Goal: Task Accomplishment & Management: Use online tool/utility

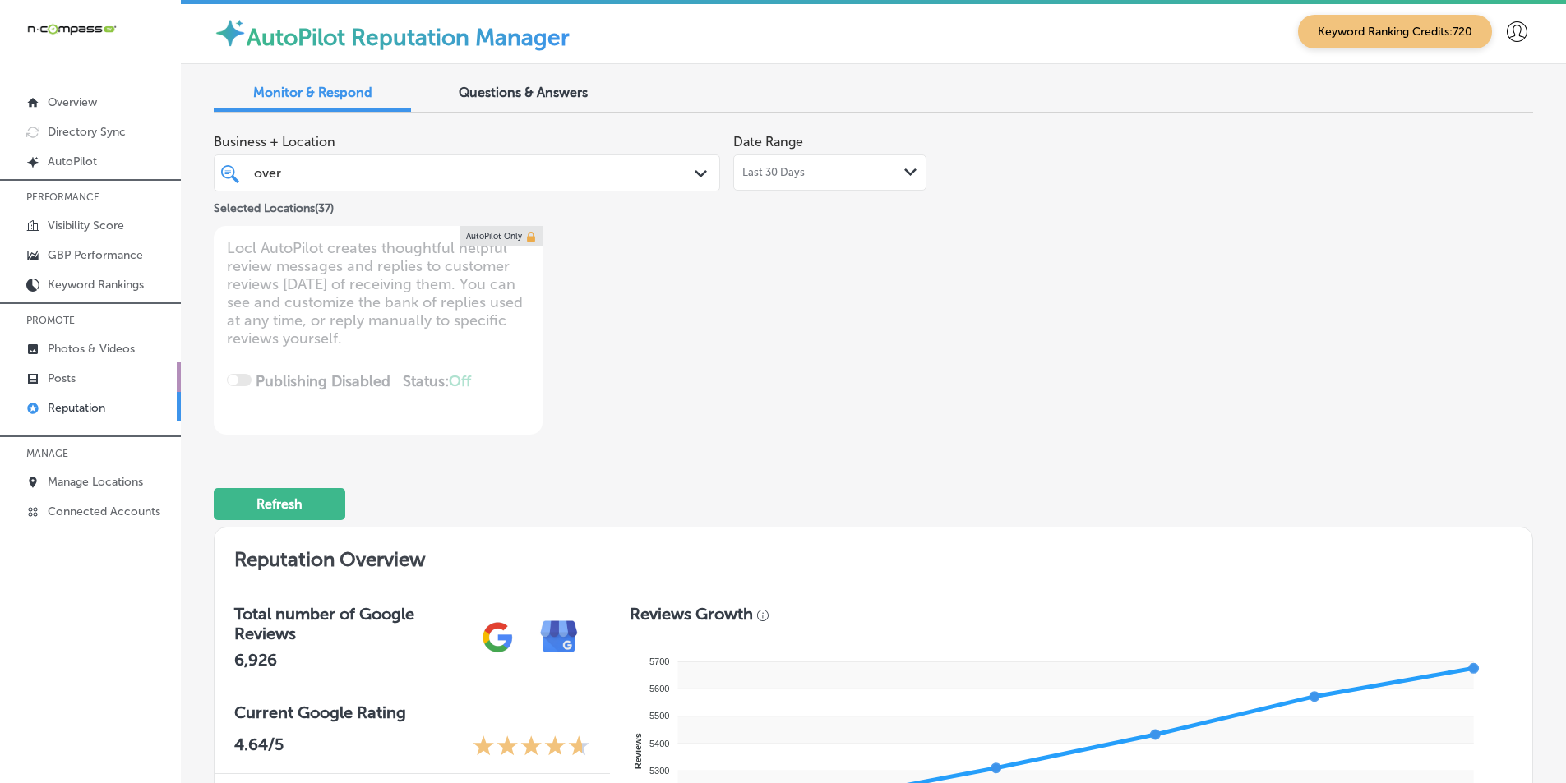
scroll to position [4, 0]
click at [83, 353] on p "Photos & Videos" at bounding box center [91, 349] width 87 height 14
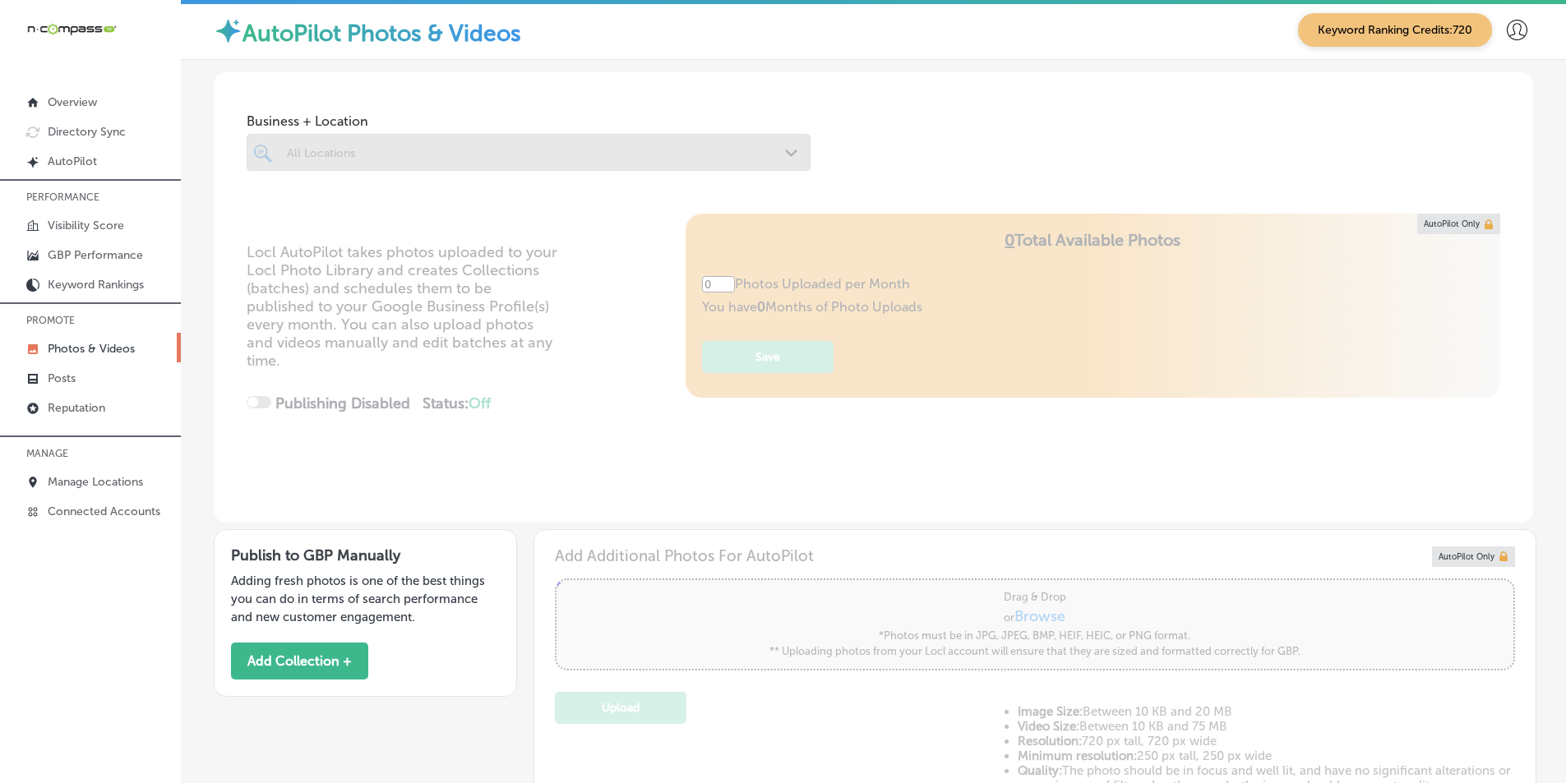
type input "5"
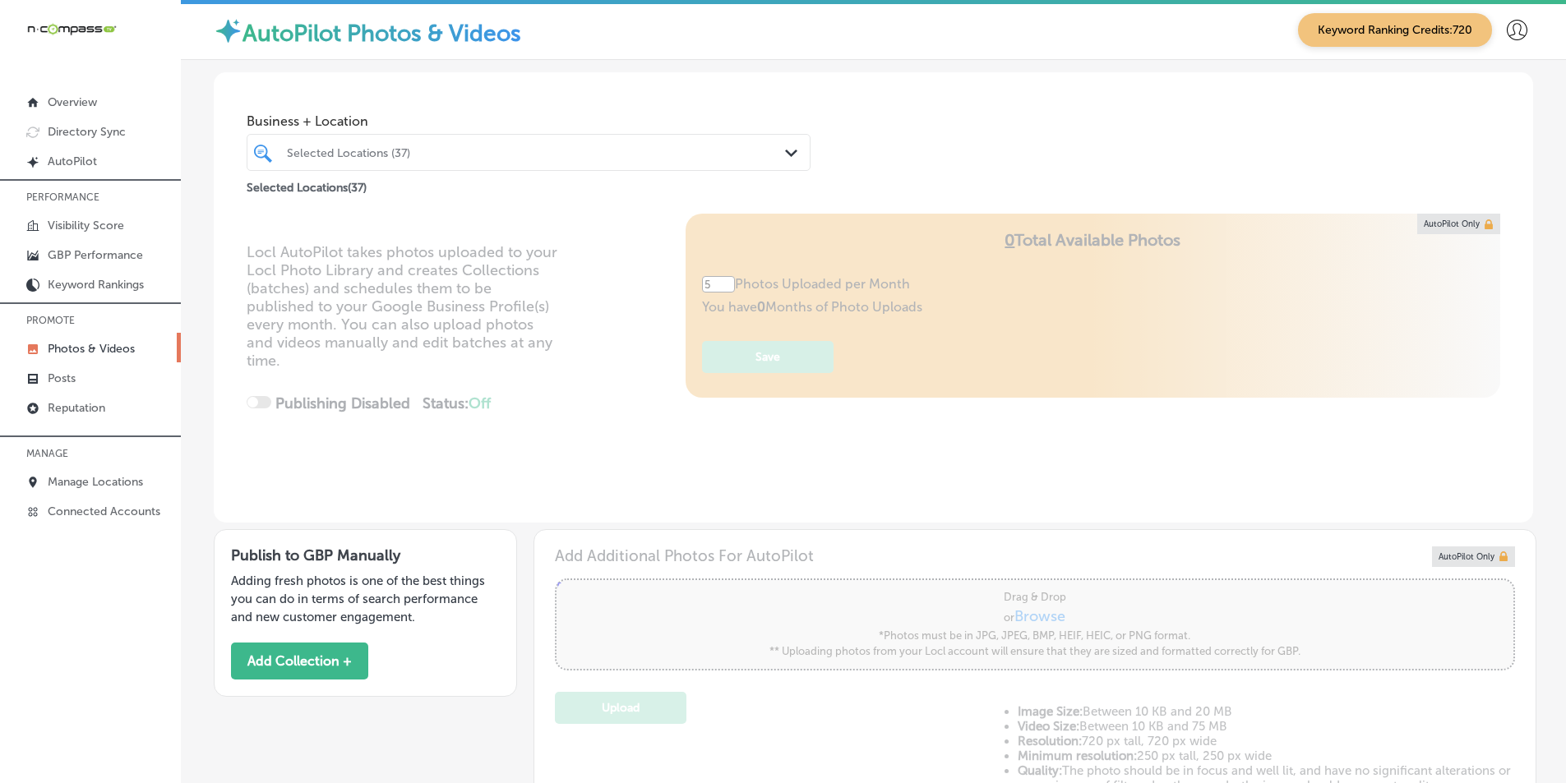
click at [74, 353] on p "Photos & Videos" at bounding box center [91, 349] width 87 height 14
click at [81, 349] on p "Photos & Videos" at bounding box center [91, 349] width 87 height 14
click at [785, 152] on icon "Path Created with Sketch." at bounding box center [791, 153] width 12 height 7
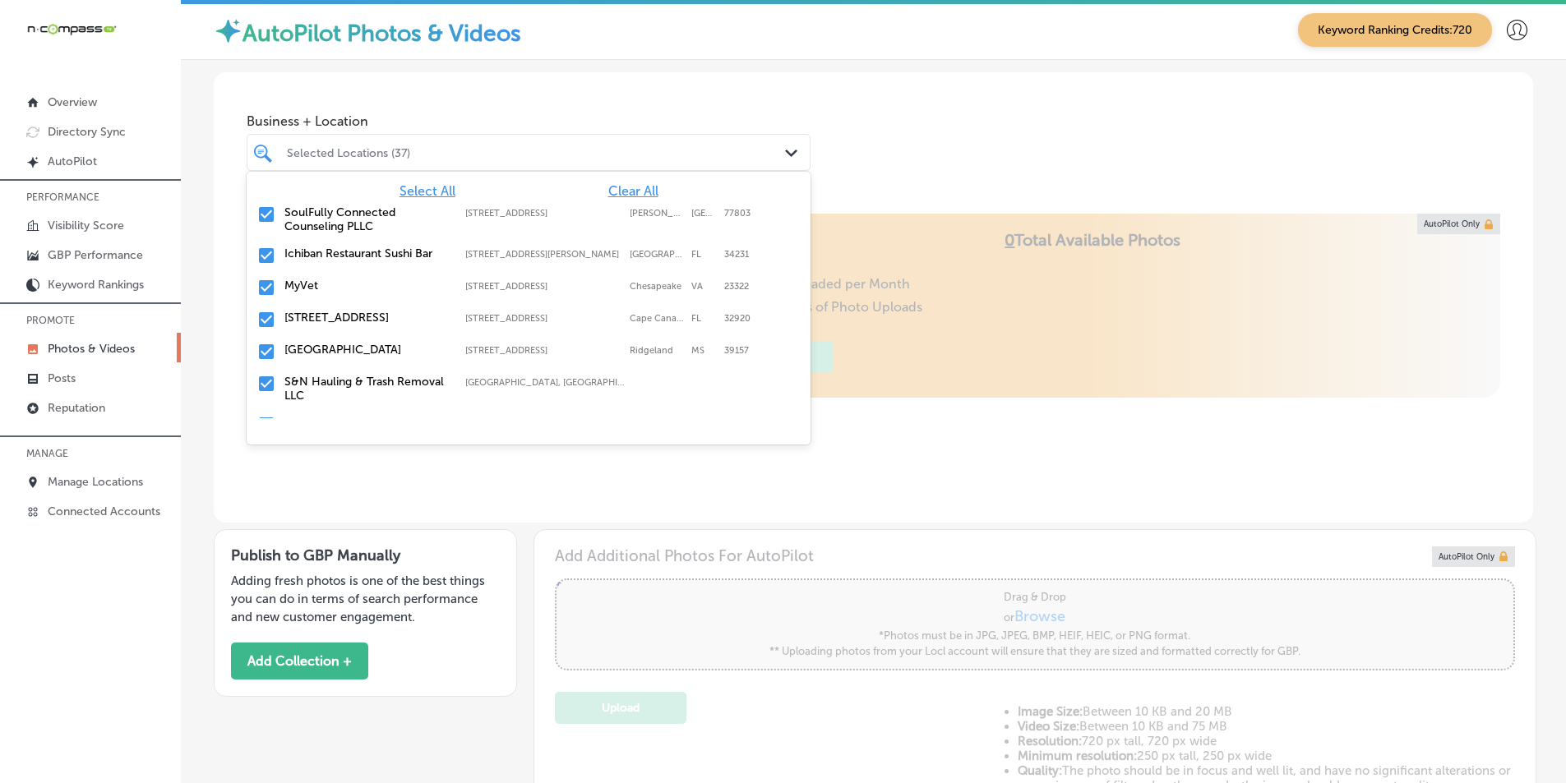
click at [608, 192] on span "Clear All" at bounding box center [633, 191] width 50 height 16
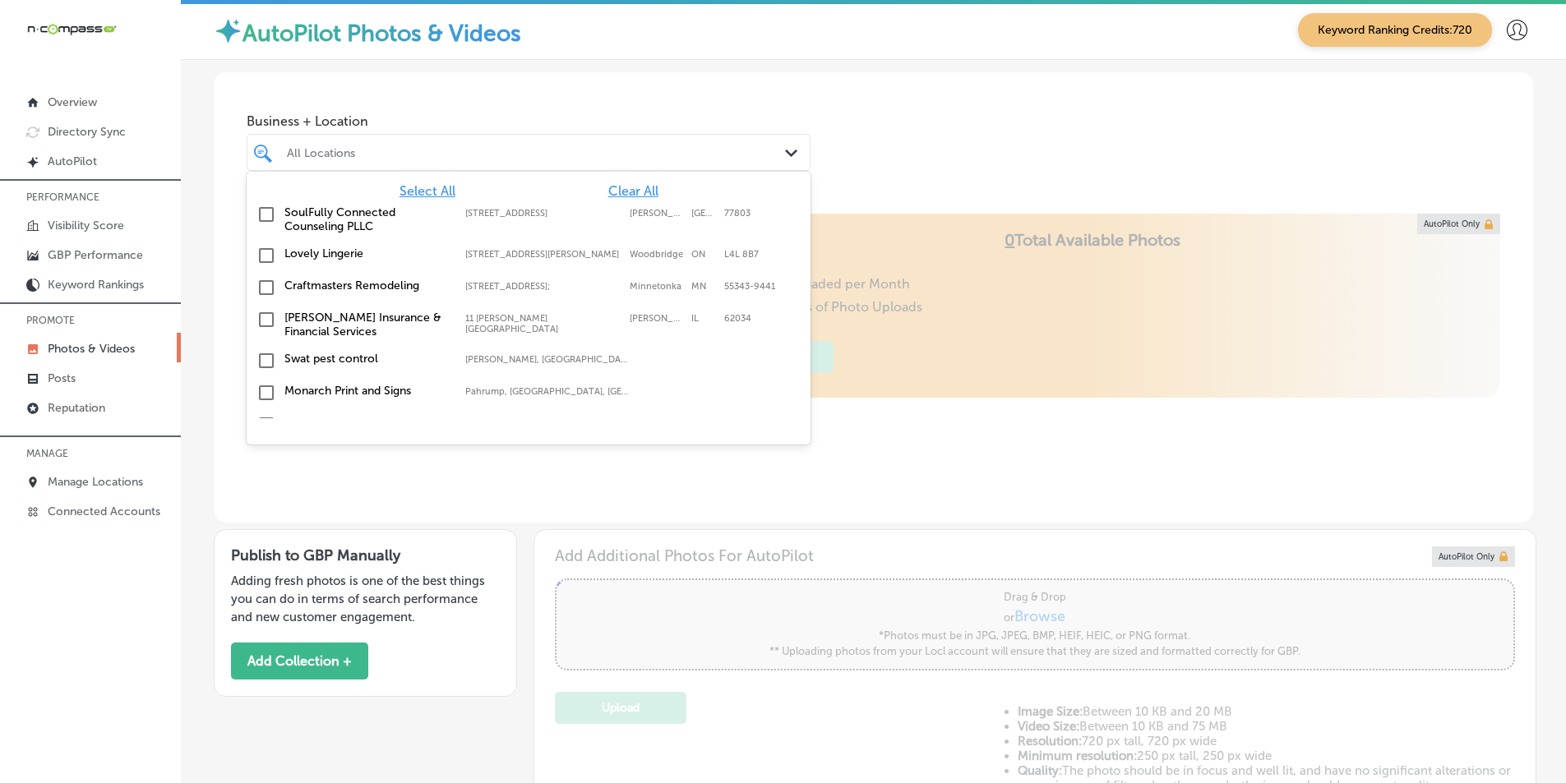
click at [608, 191] on span "Clear All" at bounding box center [633, 191] width 50 height 16
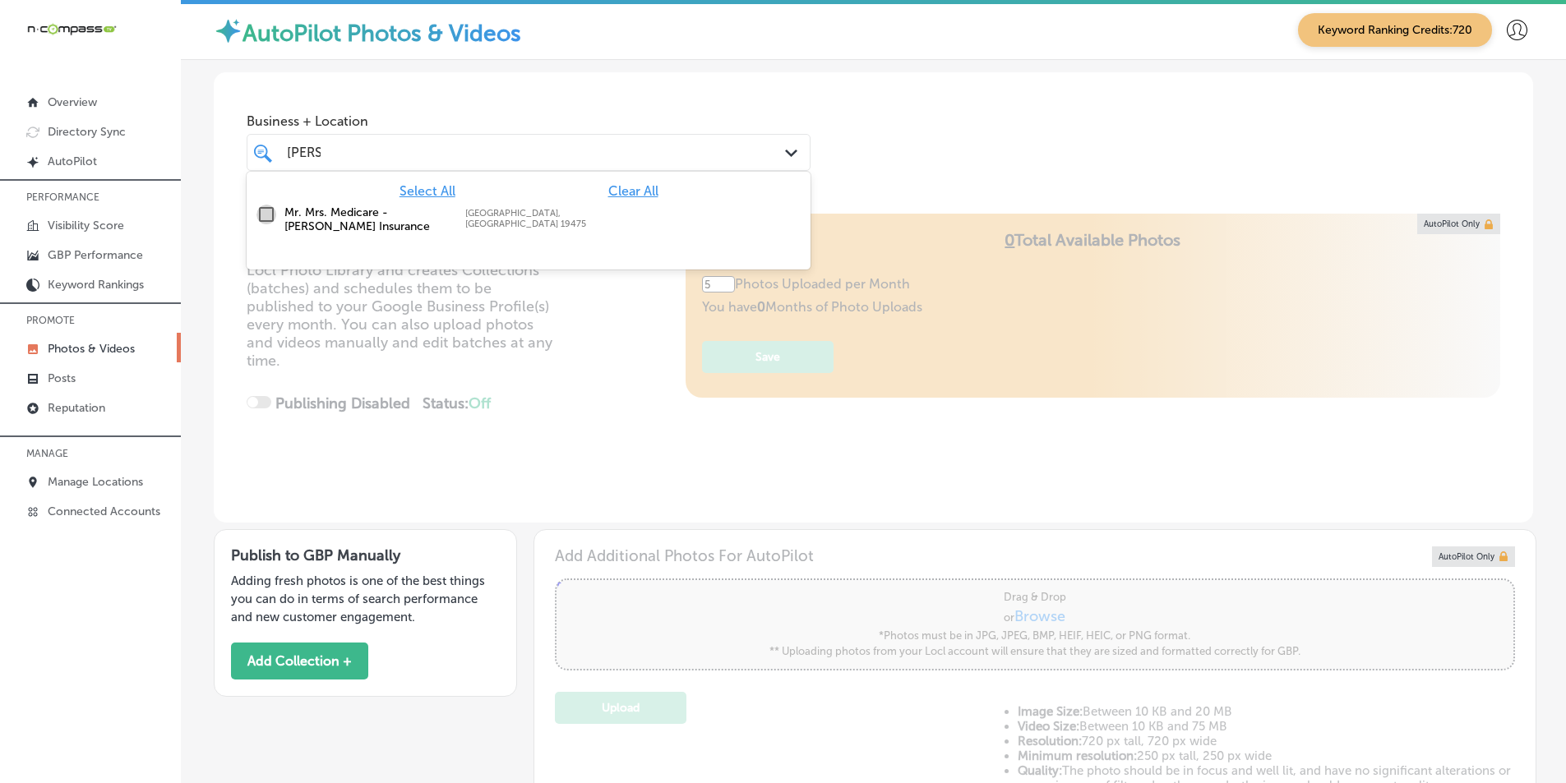
click at [264, 215] on input "checkbox" at bounding box center [267, 215] width 20 height 20
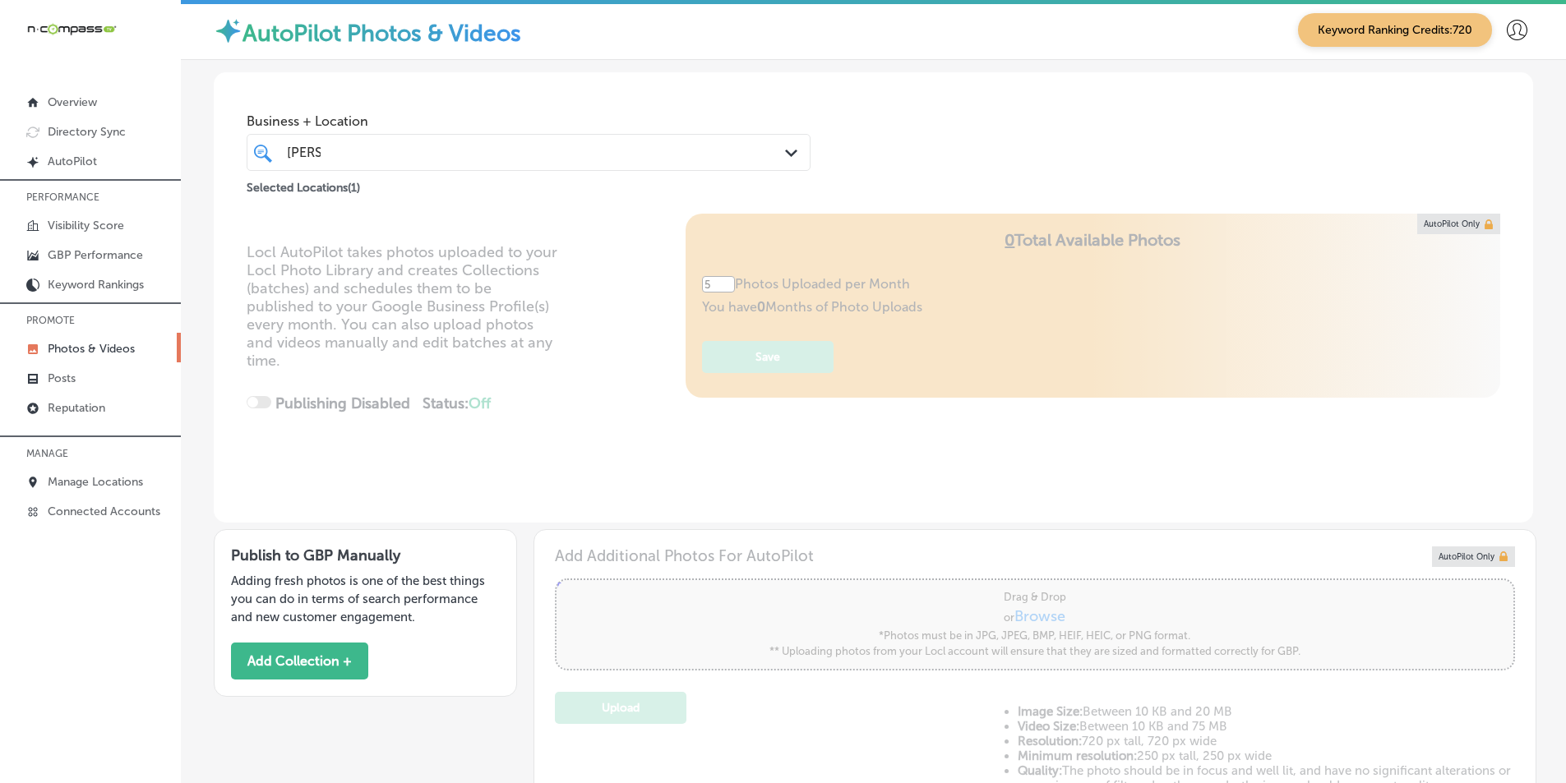
click at [575, 412] on div "Locl AutoPilot takes photos uploaded to your Locl Photo Library and creates Col…" at bounding box center [873, 368] width 1319 height 309
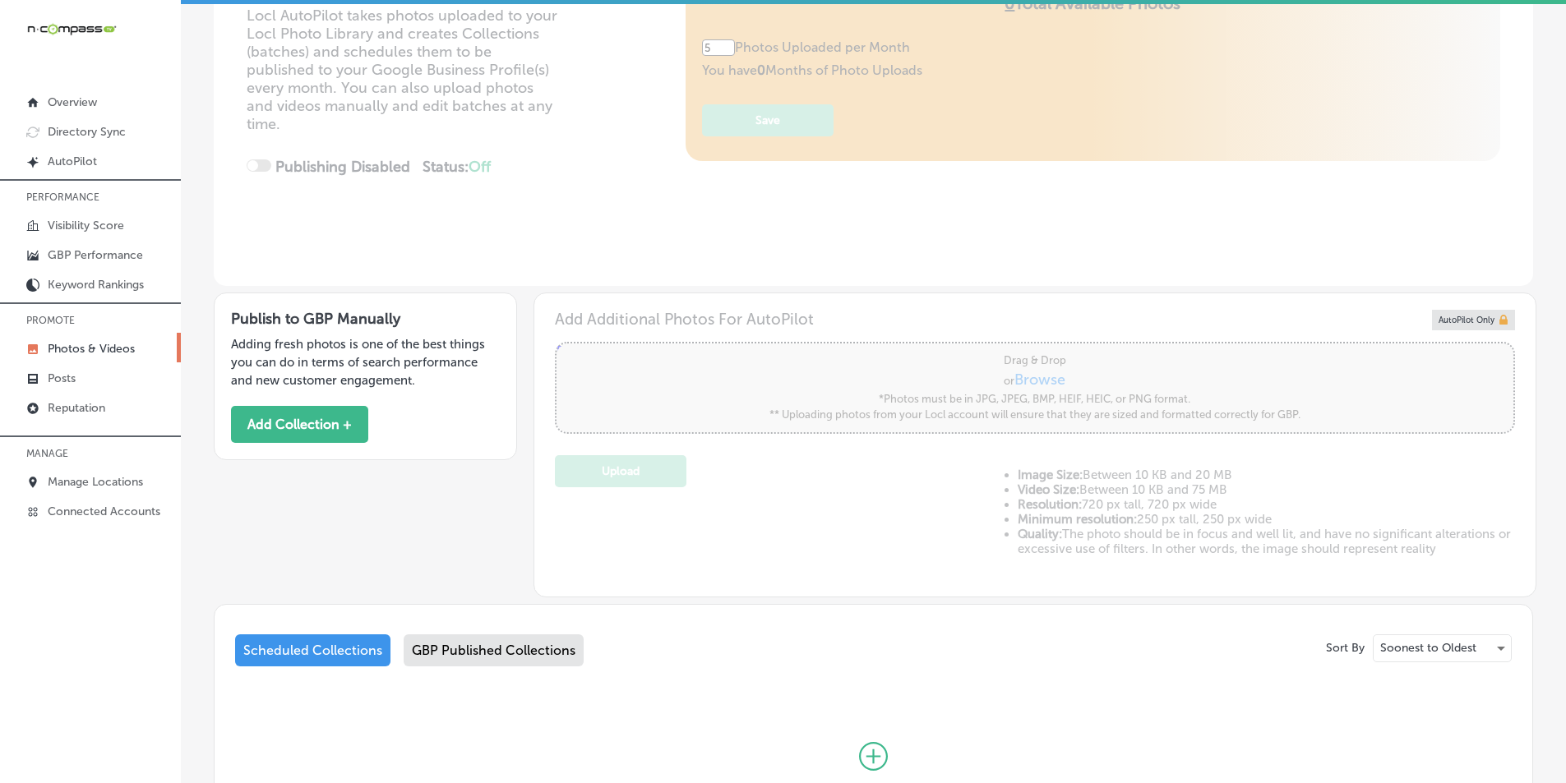
scroll to position [247, 0]
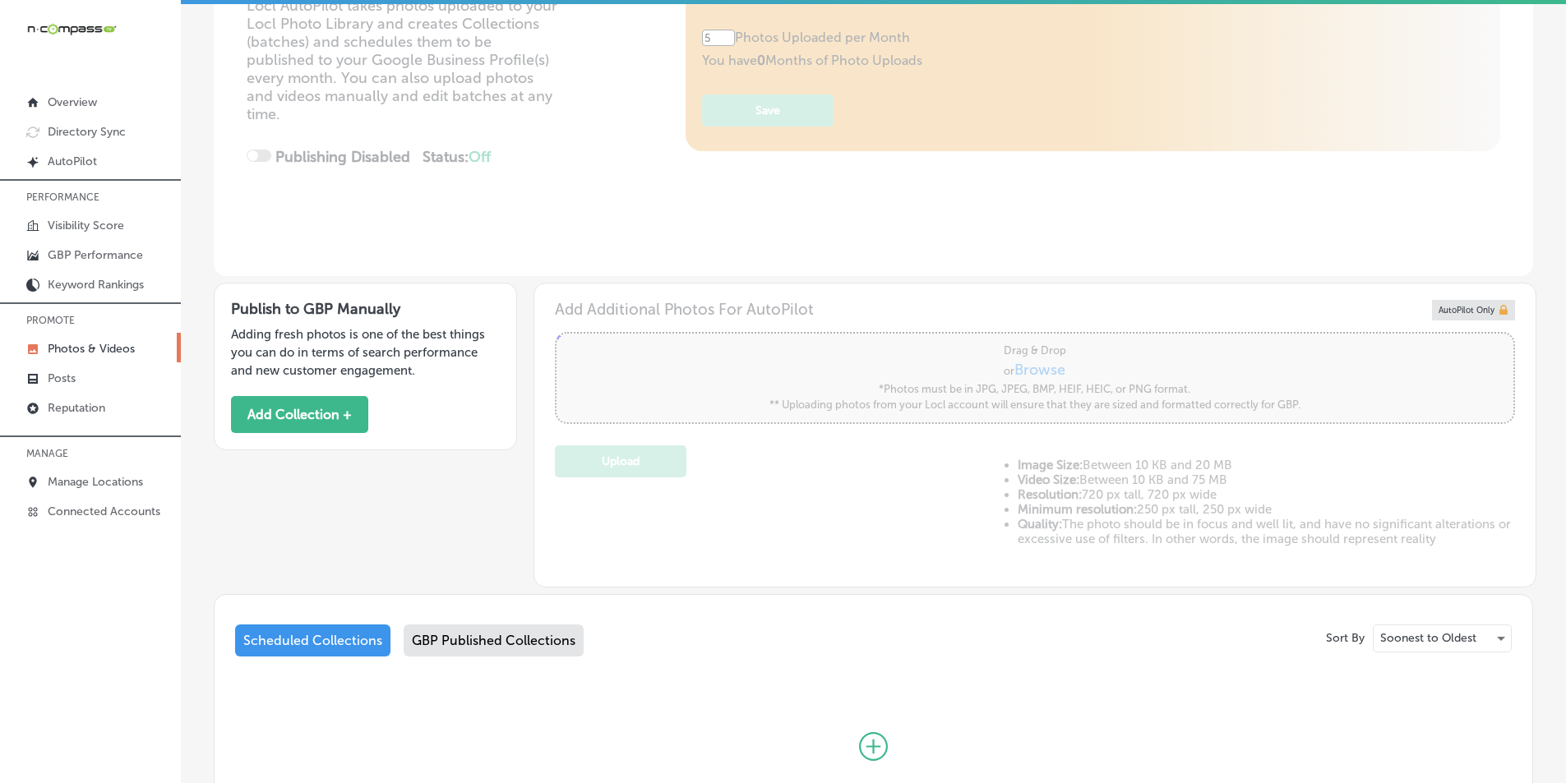
click at [491, 634] on div "GBP Published Collections" at bounding box center [494, 641] width 180 height 32
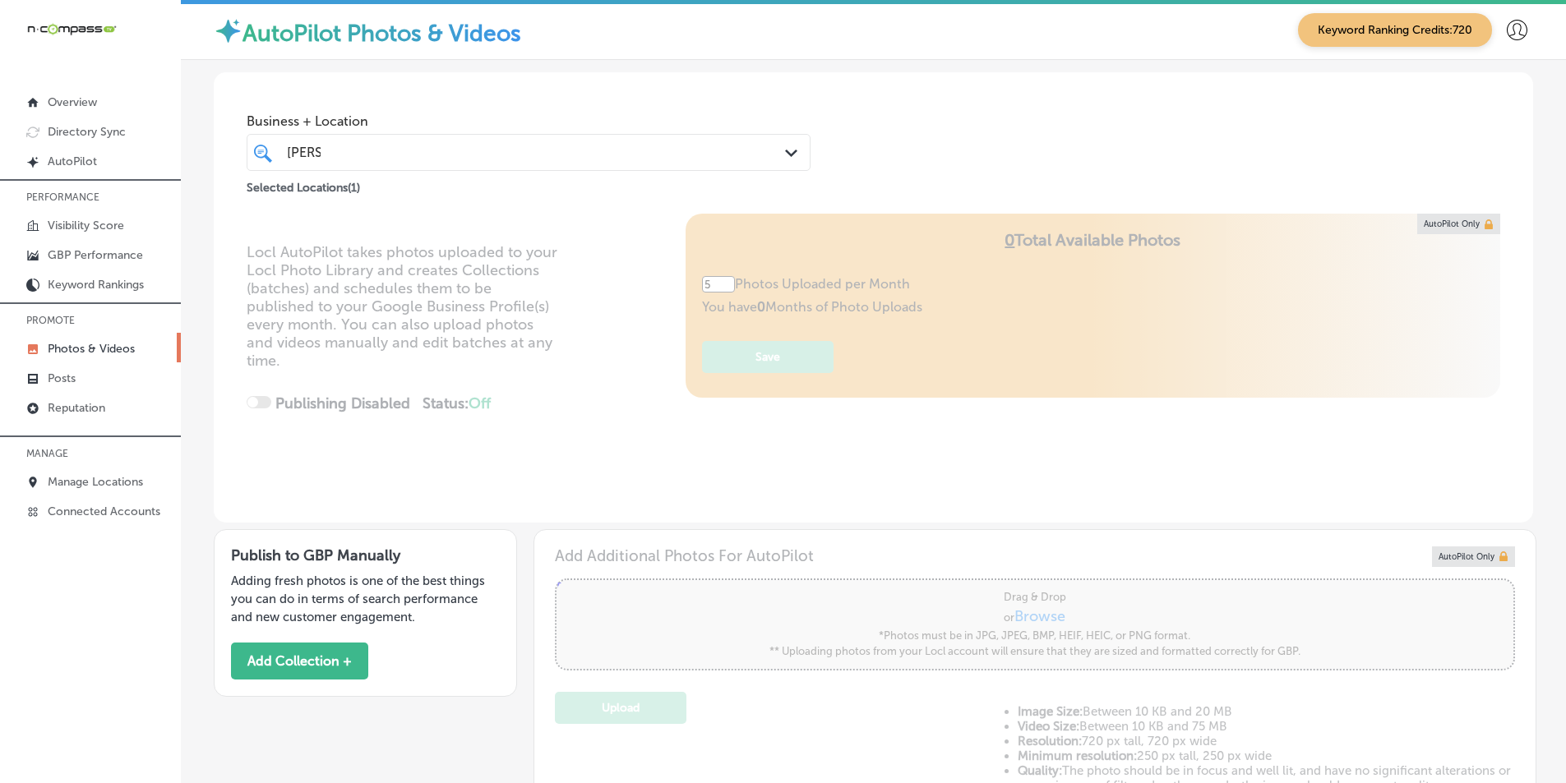
click at [473, 150] on div "[PERSON_NAME] [PERSON_NAME]" at bounding box center [504, 152] width 438 height 22
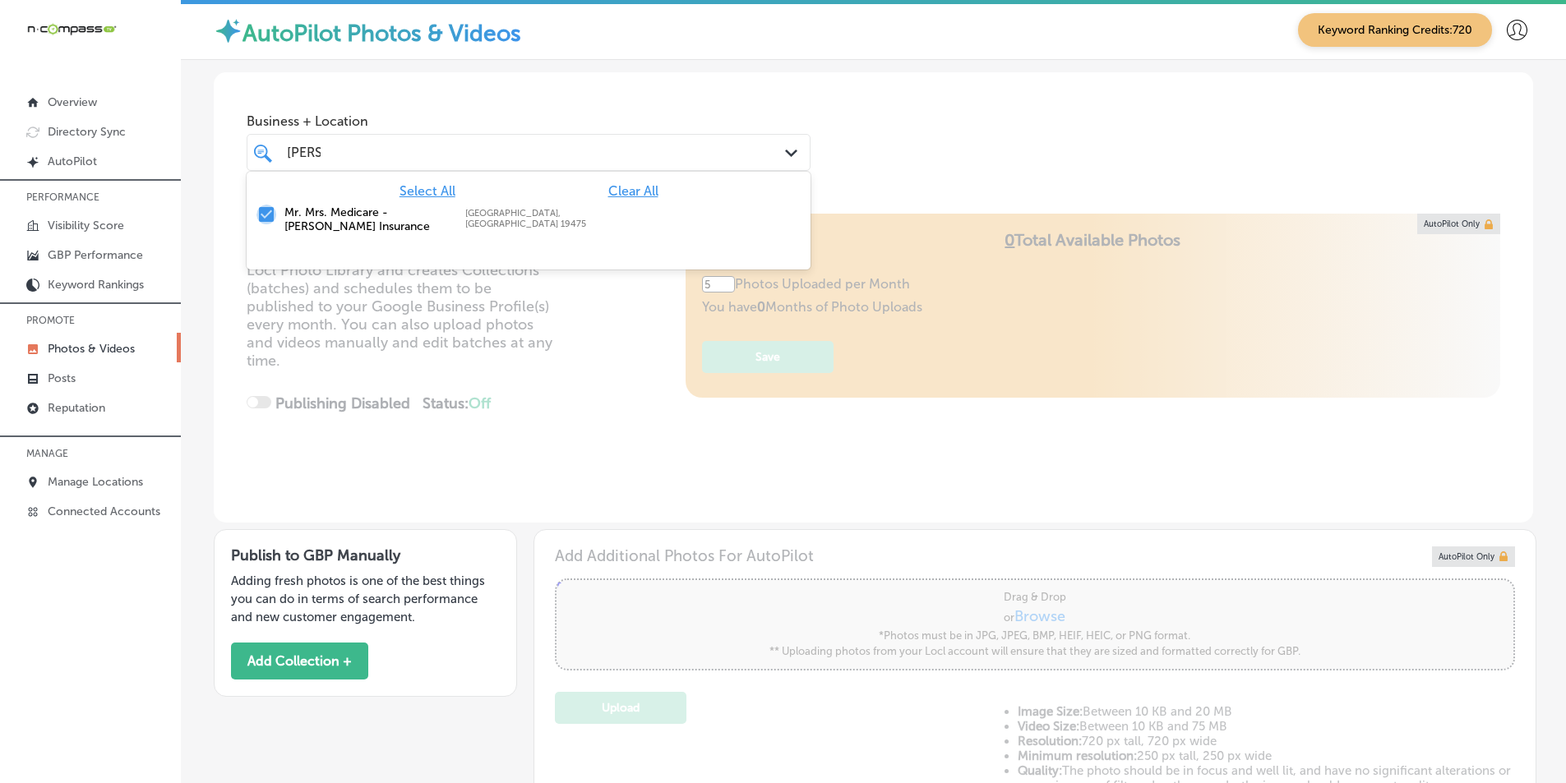
click at [265, 211] on input "checkbox" at bounding box center [267, 215] width 20 height 20
type input "o"
click at [264, 210] on input "checkbox" at bounding box center [267, 215] width 20 height 20
type input "epoc"
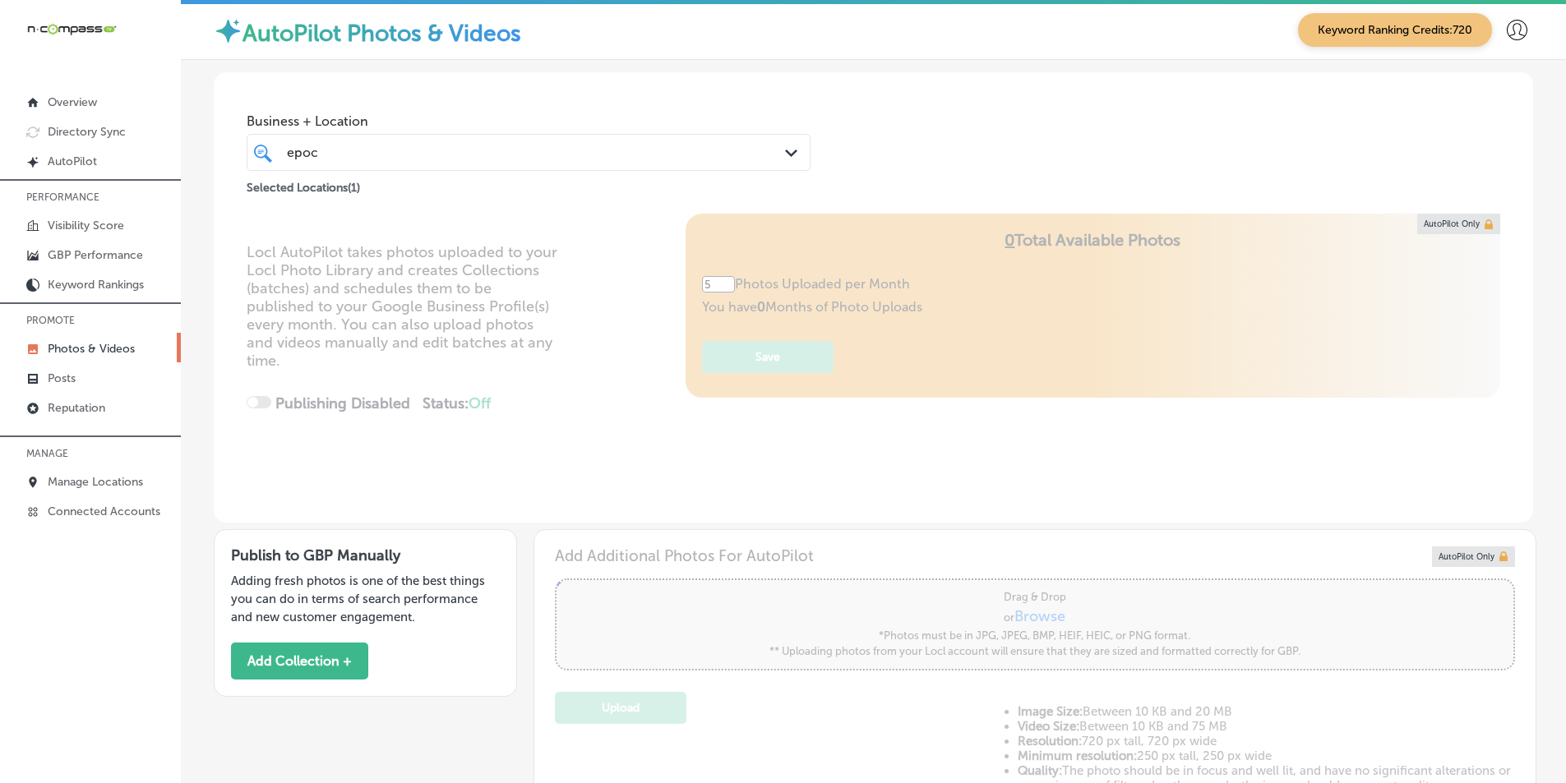
drag, startPoint x: 559, startPoint y: 402, endPoint x: 550, endPoint y: 420, distance: 20.2
click at [559, 401] on div "Locl AutoPilot takes photos uploaded to your Locl Photo Library and creates Col…" at bounding box center [873, 368] width 1319 height 309
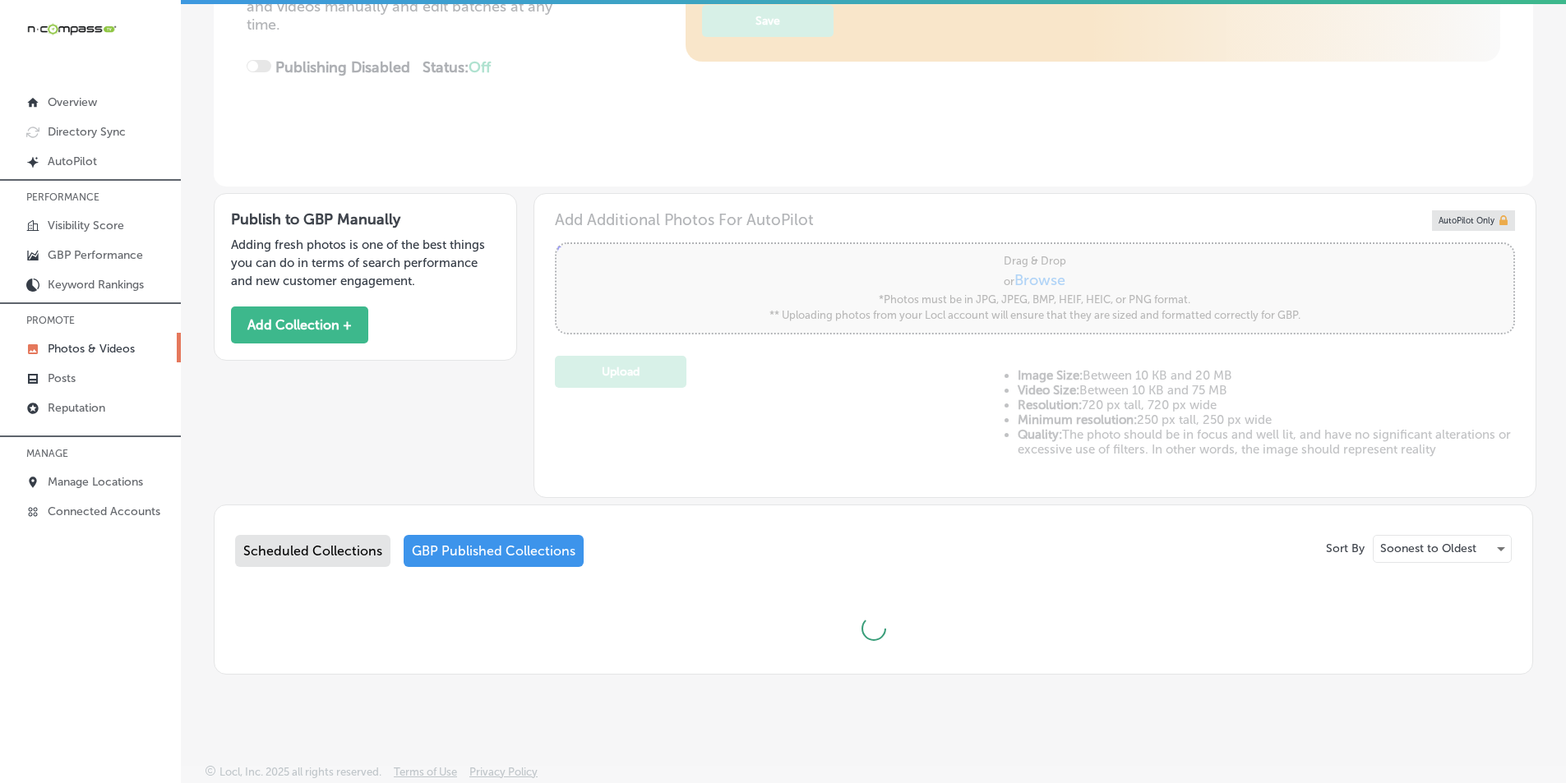
scroll to position [339, 0]
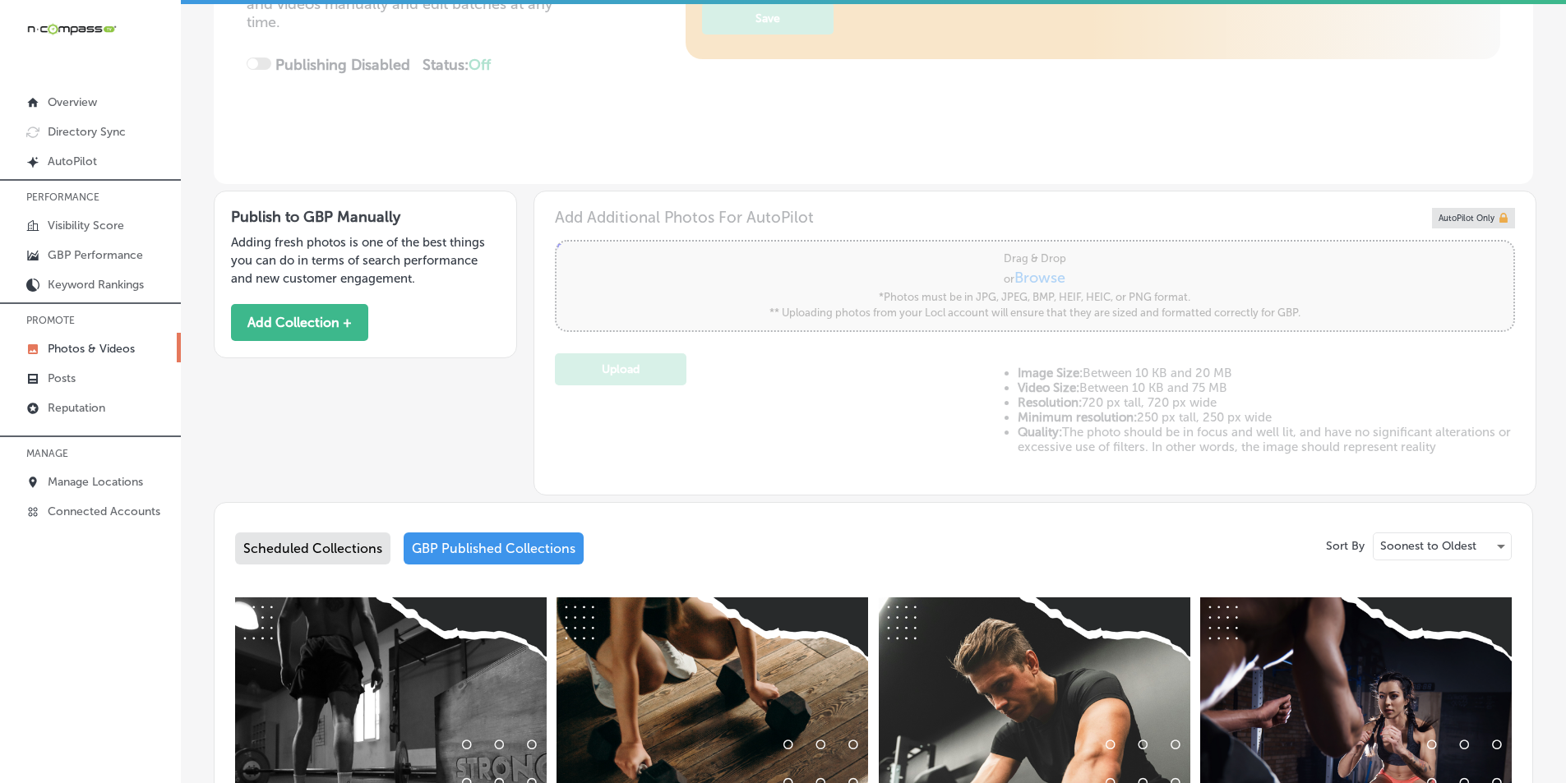
click at [468, 545] on div "GBP Published Collections" at bounding box center [494, 549] width 180 height 32
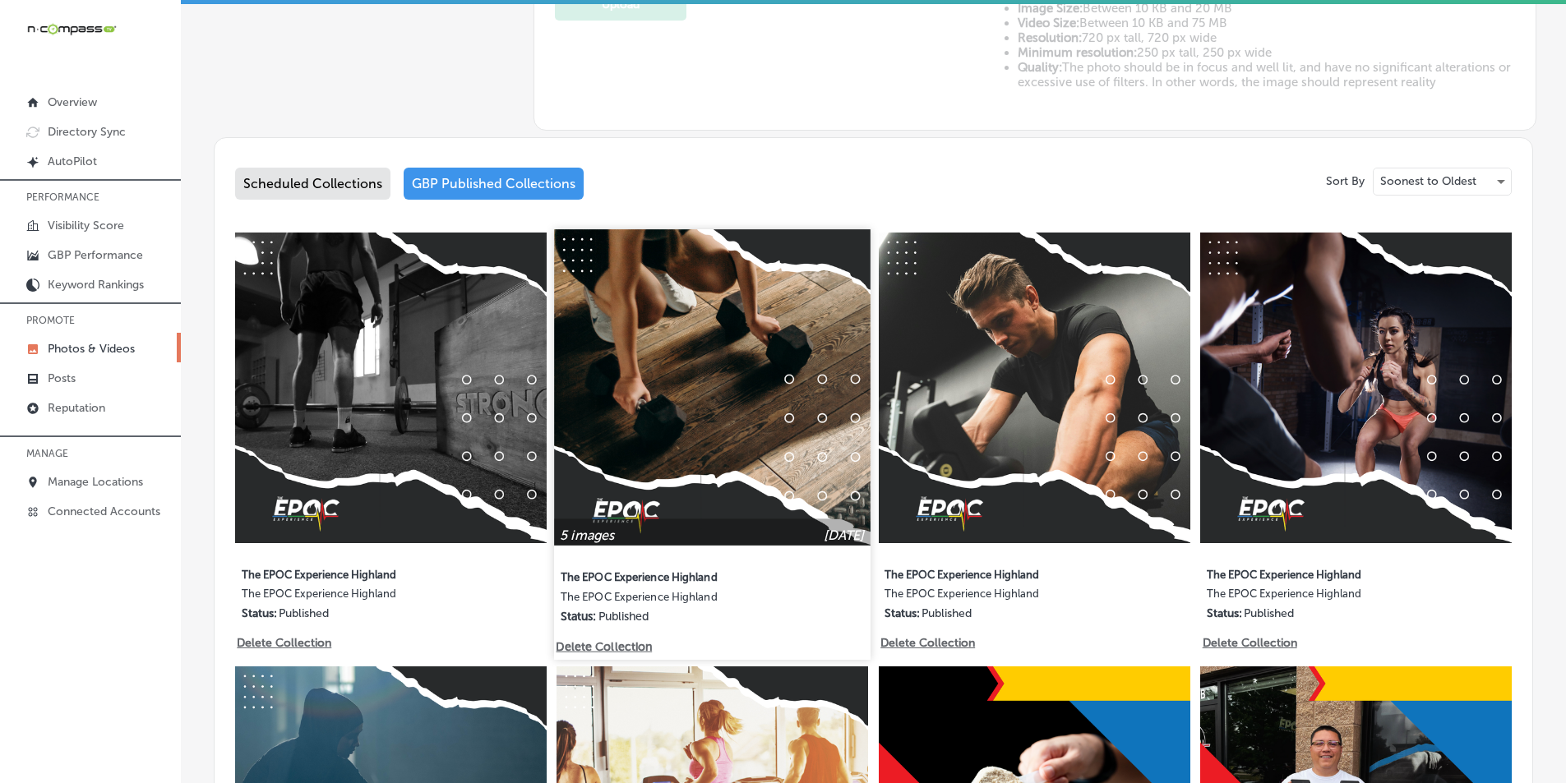
scroll to position [668, 0]
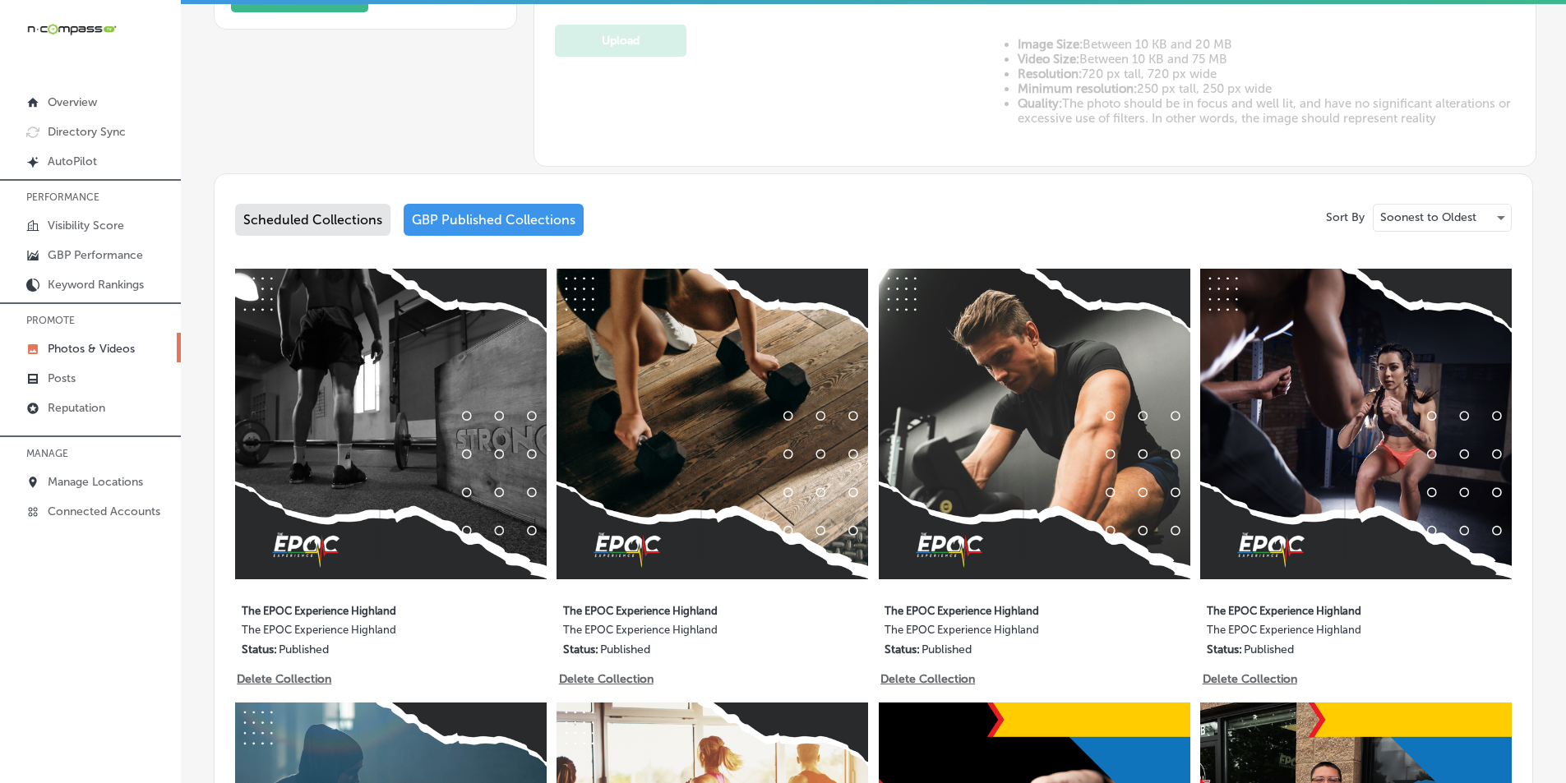
click at [477, 395] on img at bounding box center [391, 425] width 312 height 312
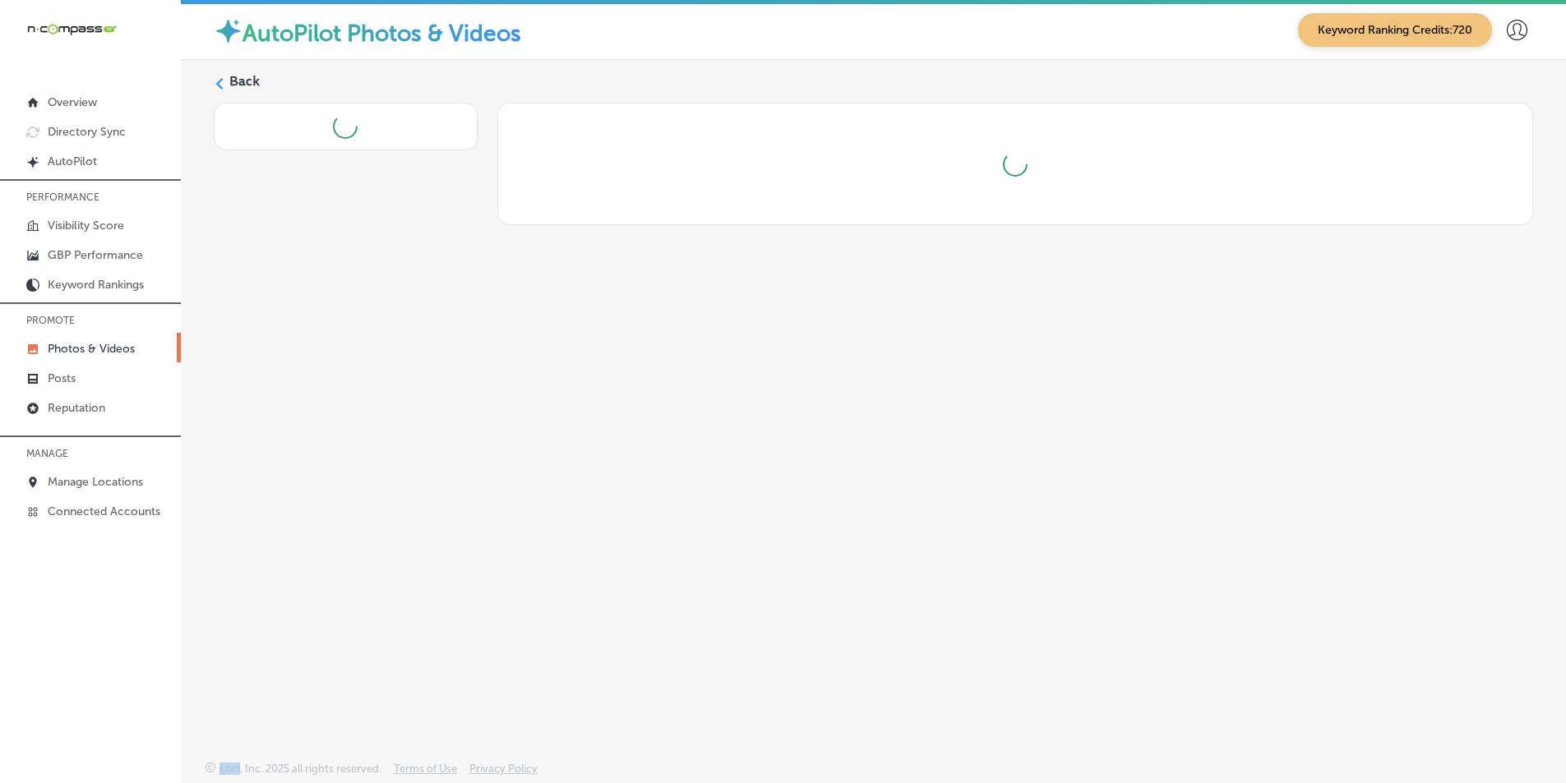
click at [477, 395] on div "Back" at bounding box center [873, 372] width 1385 height 624
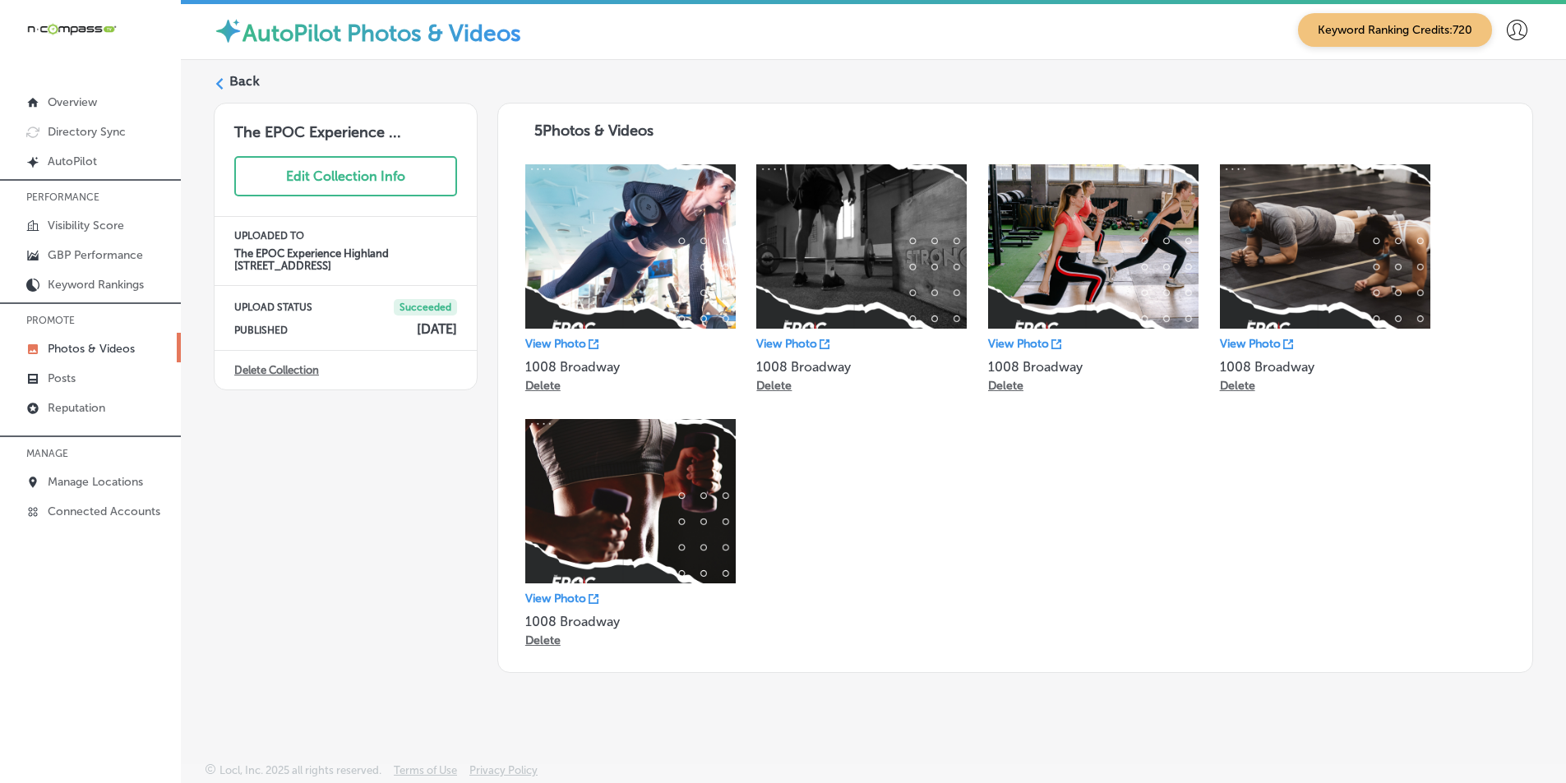
click at [452, 533] on div "The EPOC Experience ... Edit Collection Info UPLOADED TO The EPOC Experience Hi…" at bounding box center [346, 388] width 264 height 571
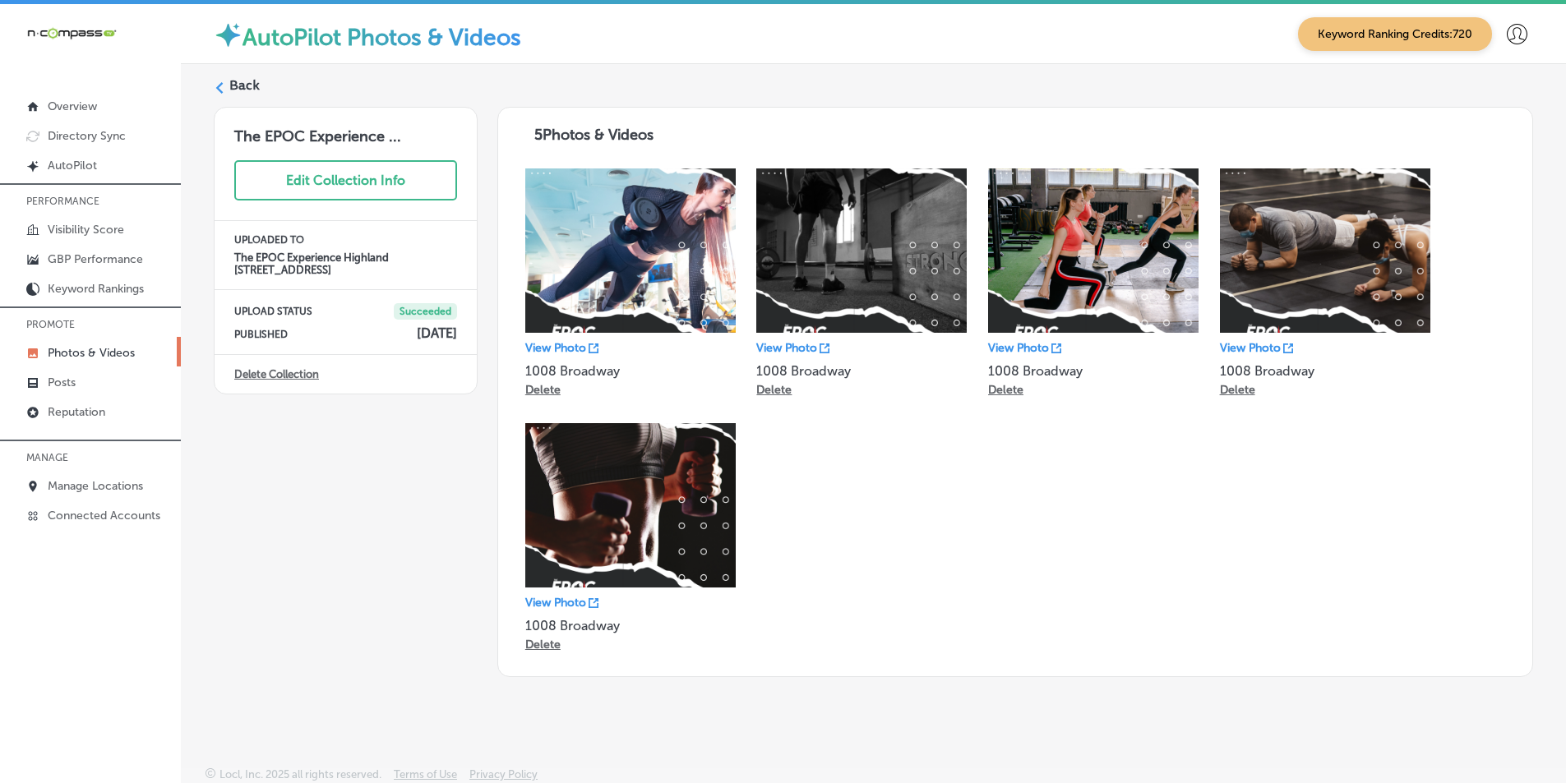
click at [240, 83] on label "Back" at bounding box center [244, 85] width 30 height 18
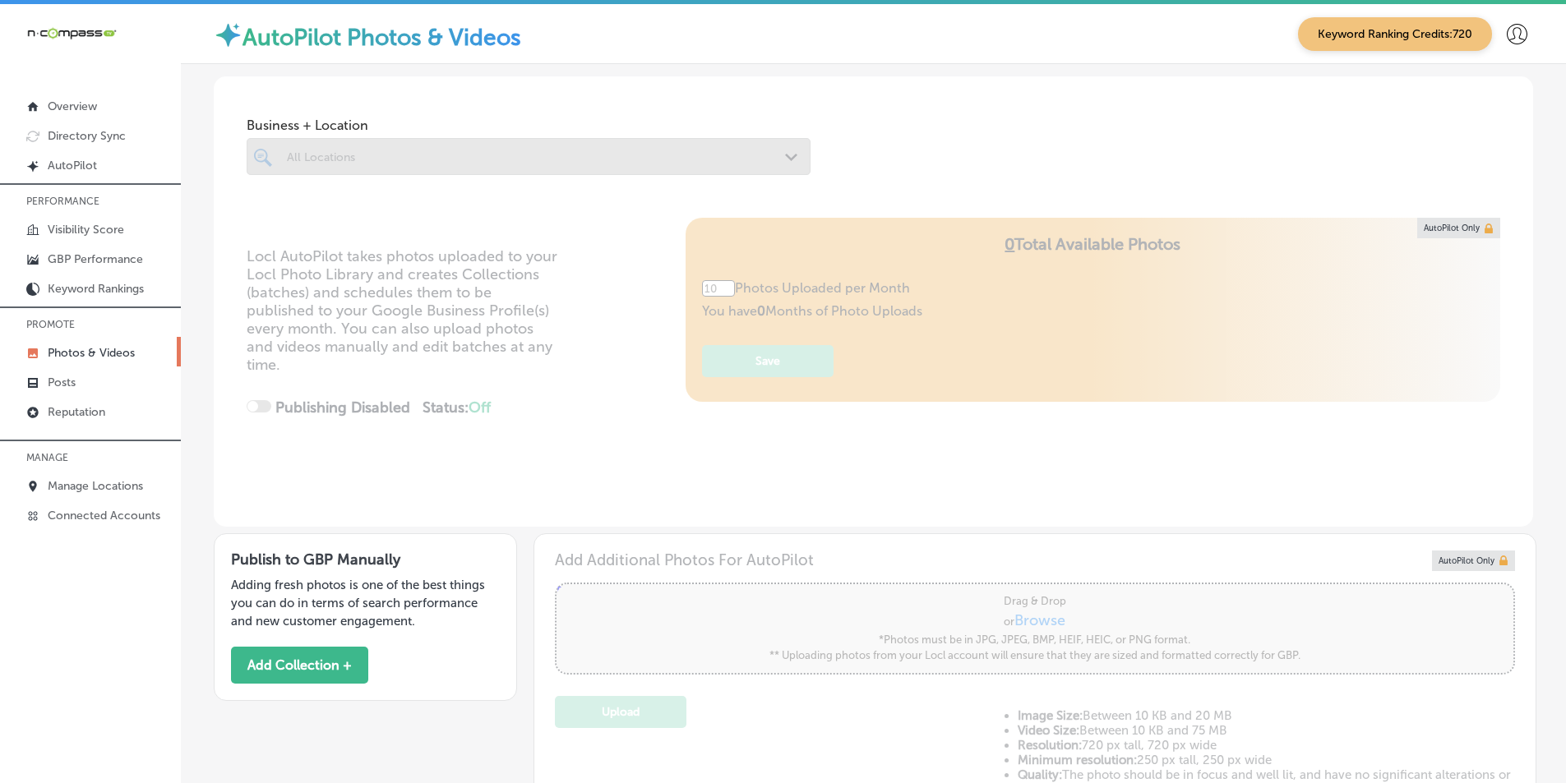
type input "5"
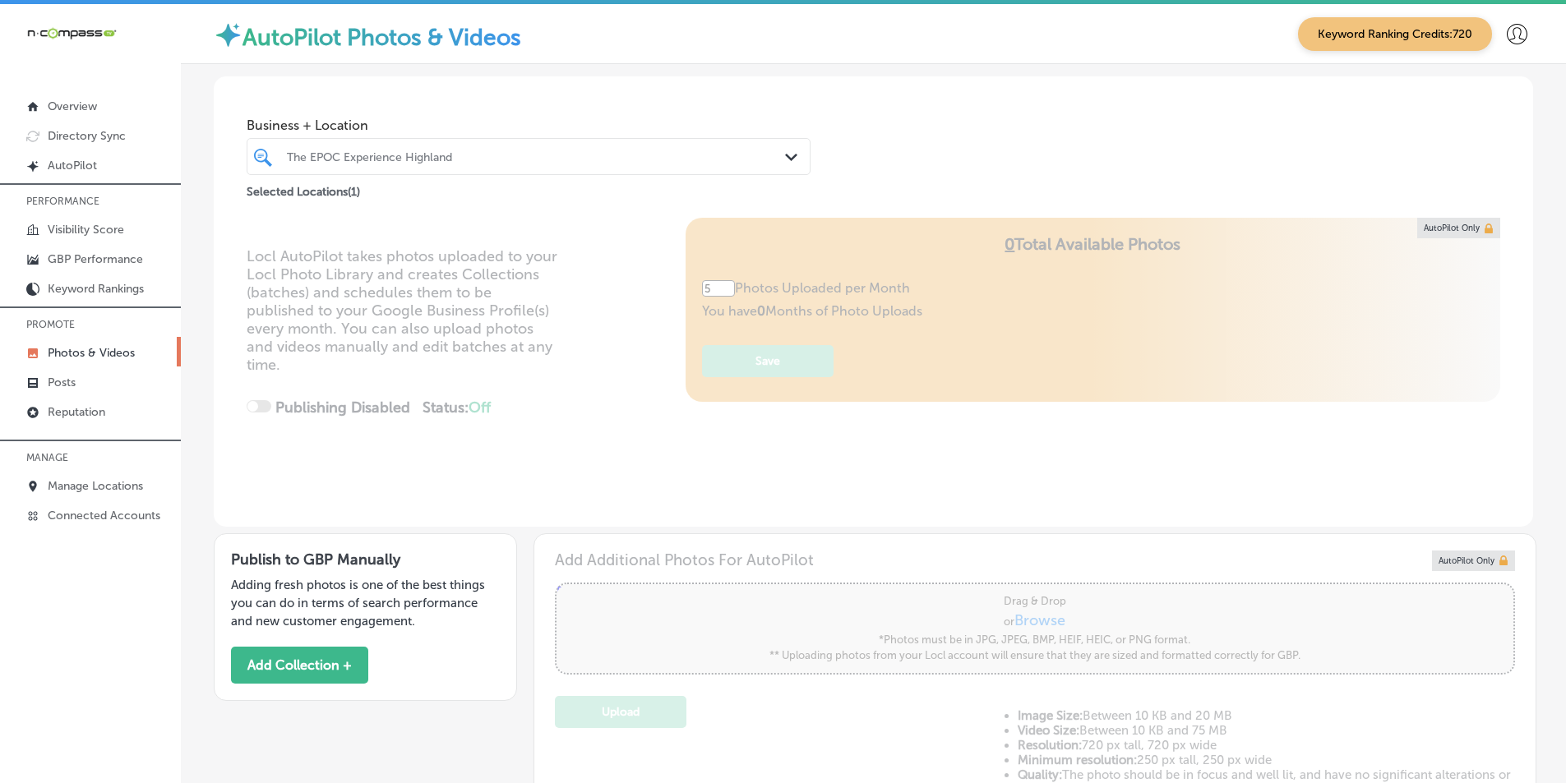
click at [788, 157] on polygon at bounding box center [791, 157] width 12 height 7
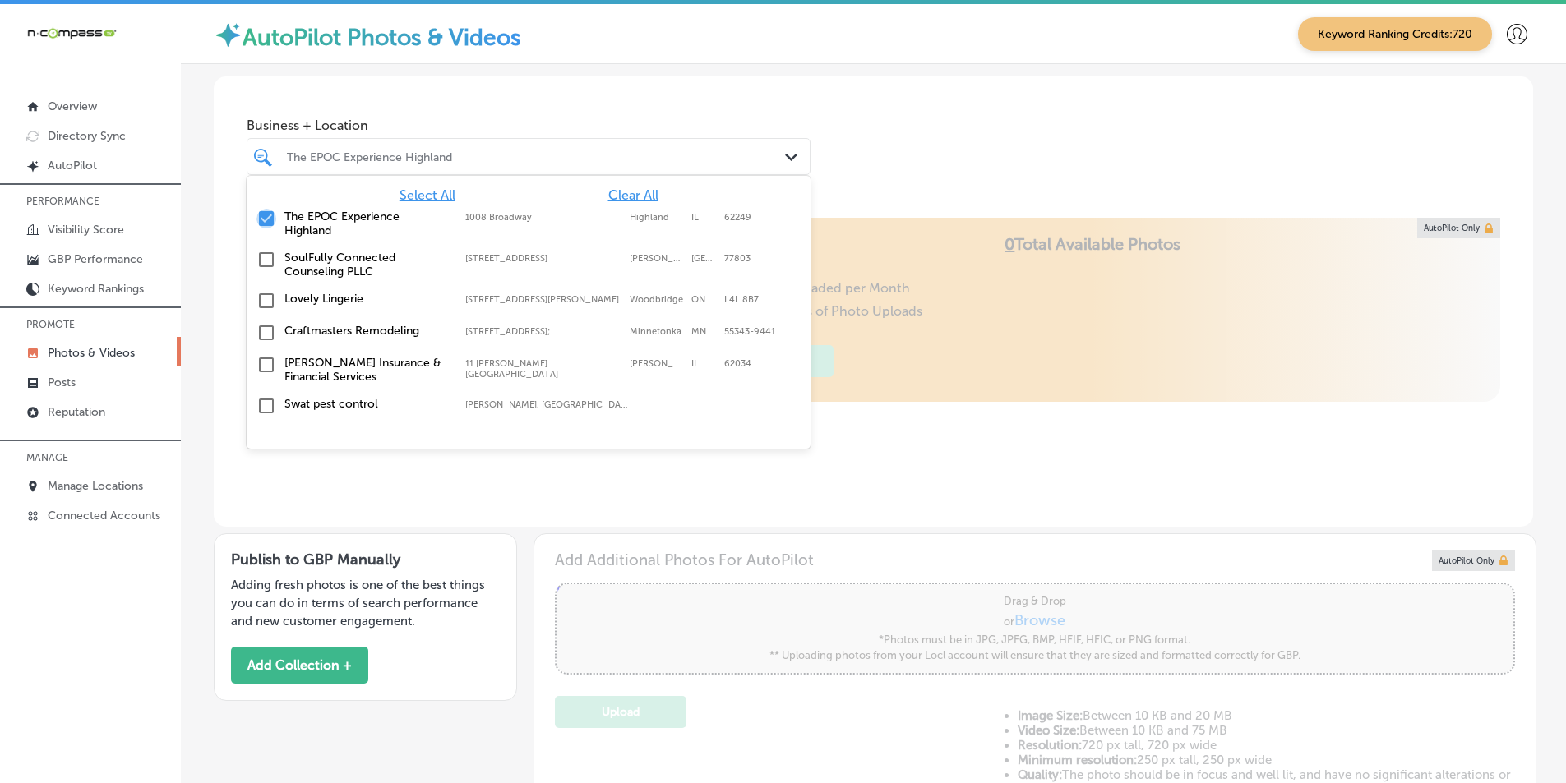
click at [259, 215] on input "checkbox" at bounding box center [267, 219] width 20 height 20
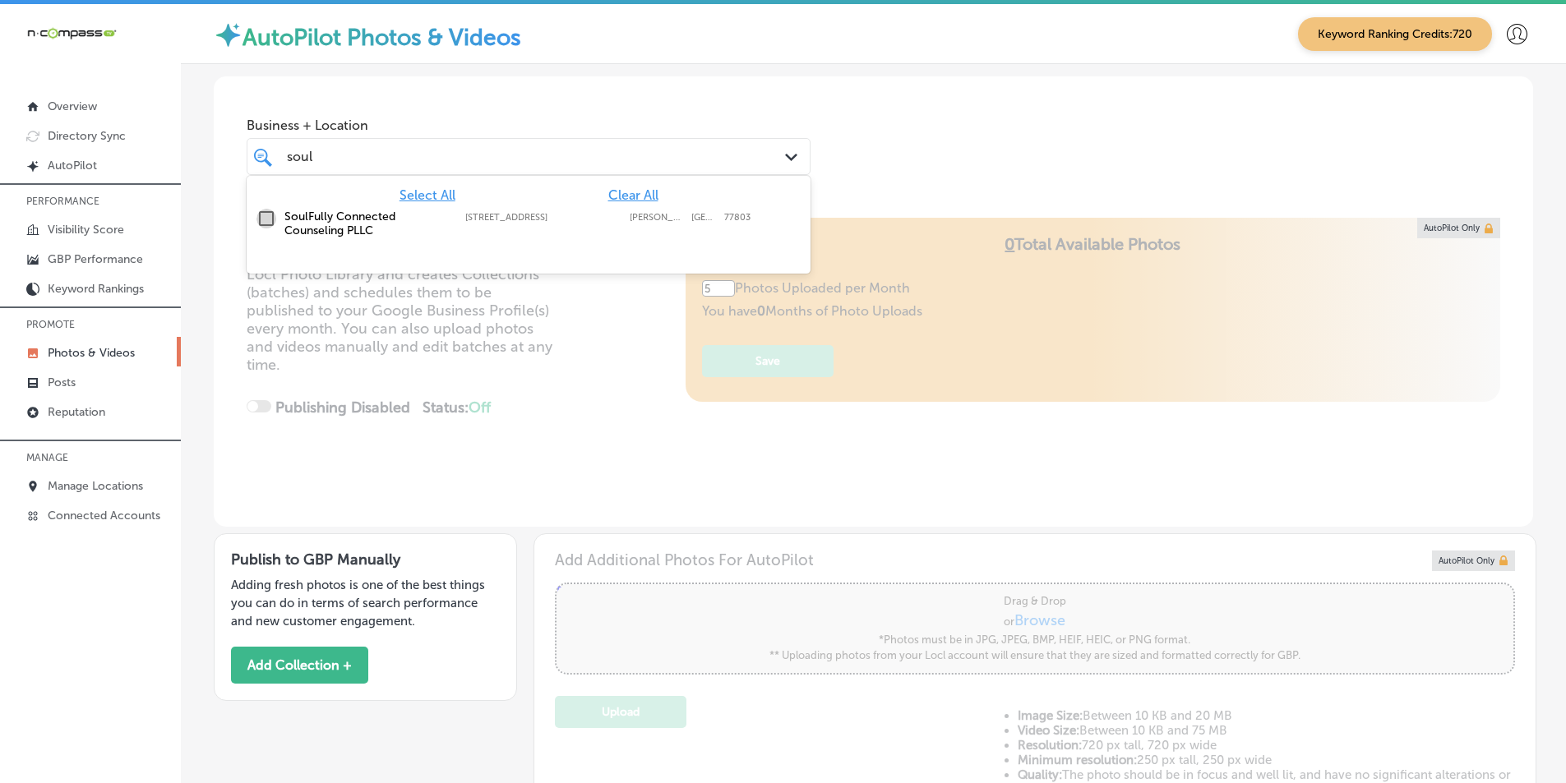
click at [264, 214] on input "checkbox" at bounding box center [267, 219] width 20 height 20
type input "soul"
click at [562, 314] on div "Locl AutoPilot takes photos uploaded to your Locl Photo Library and creates Col…" at bounding box center [873, 372] width 1319 height 309
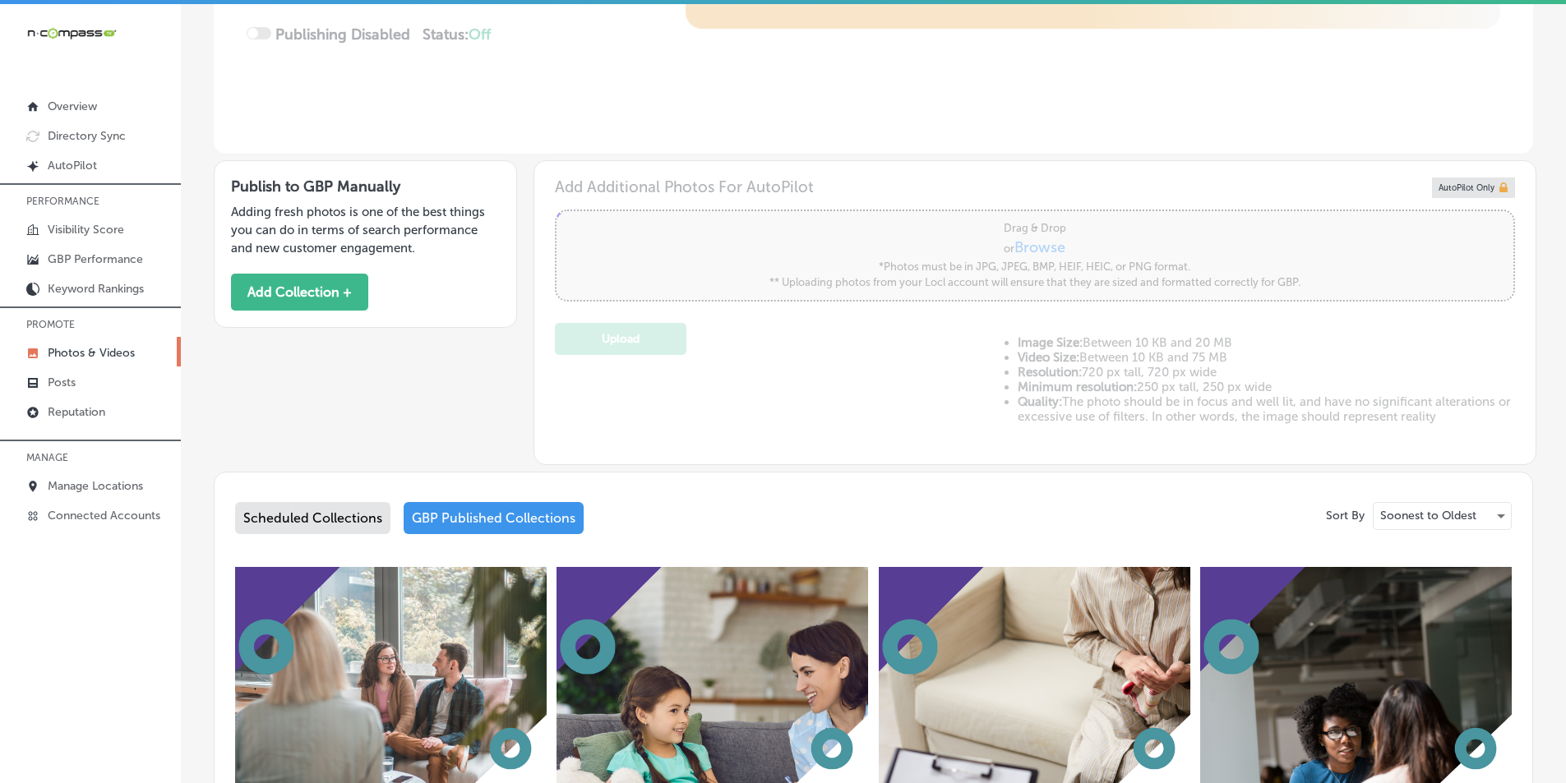
scroll to position [493, 0]
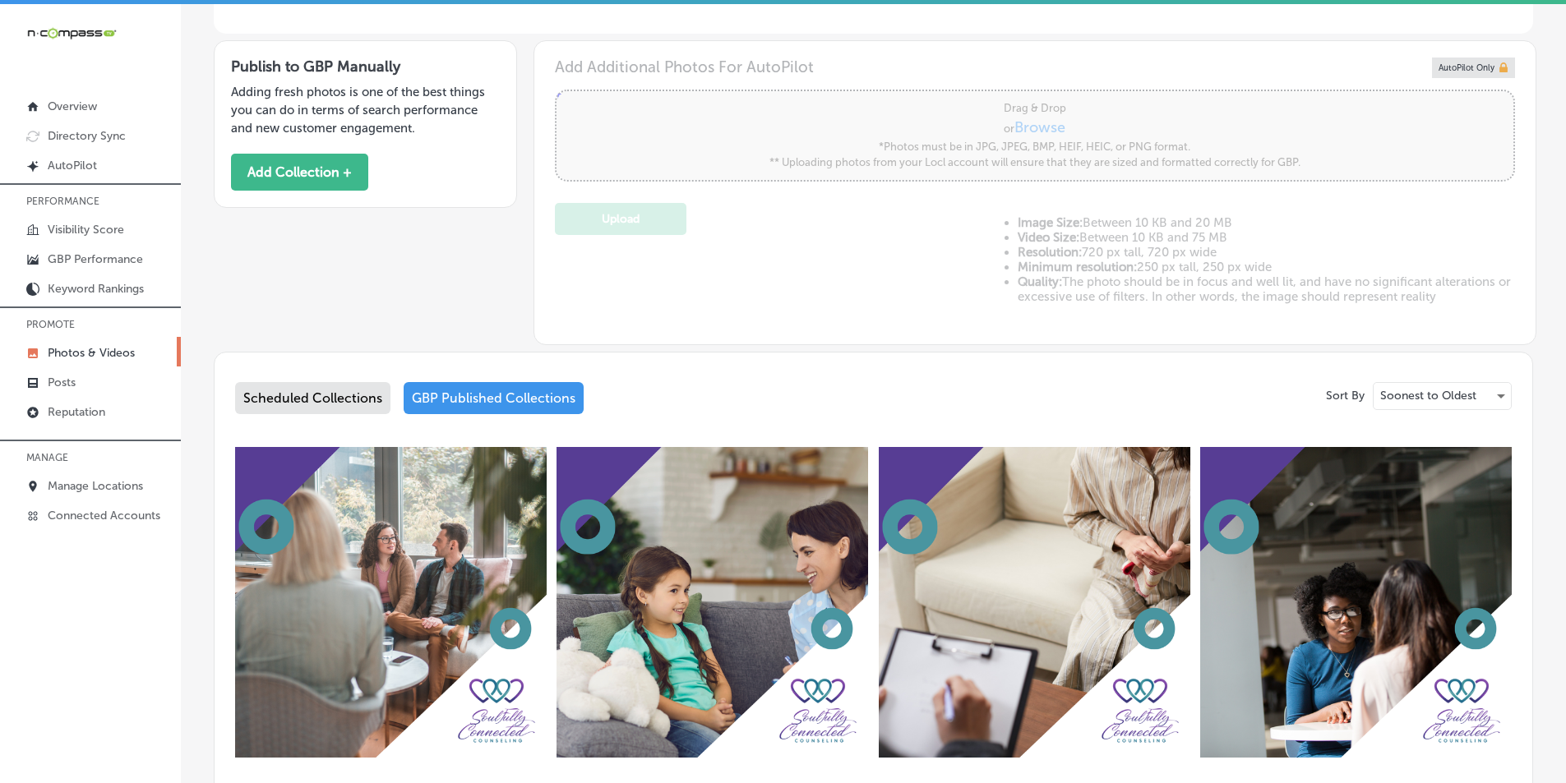
click at [497, 400] on div "GBP Published Collections" at bounding box center [494, 398] width 180 height 32
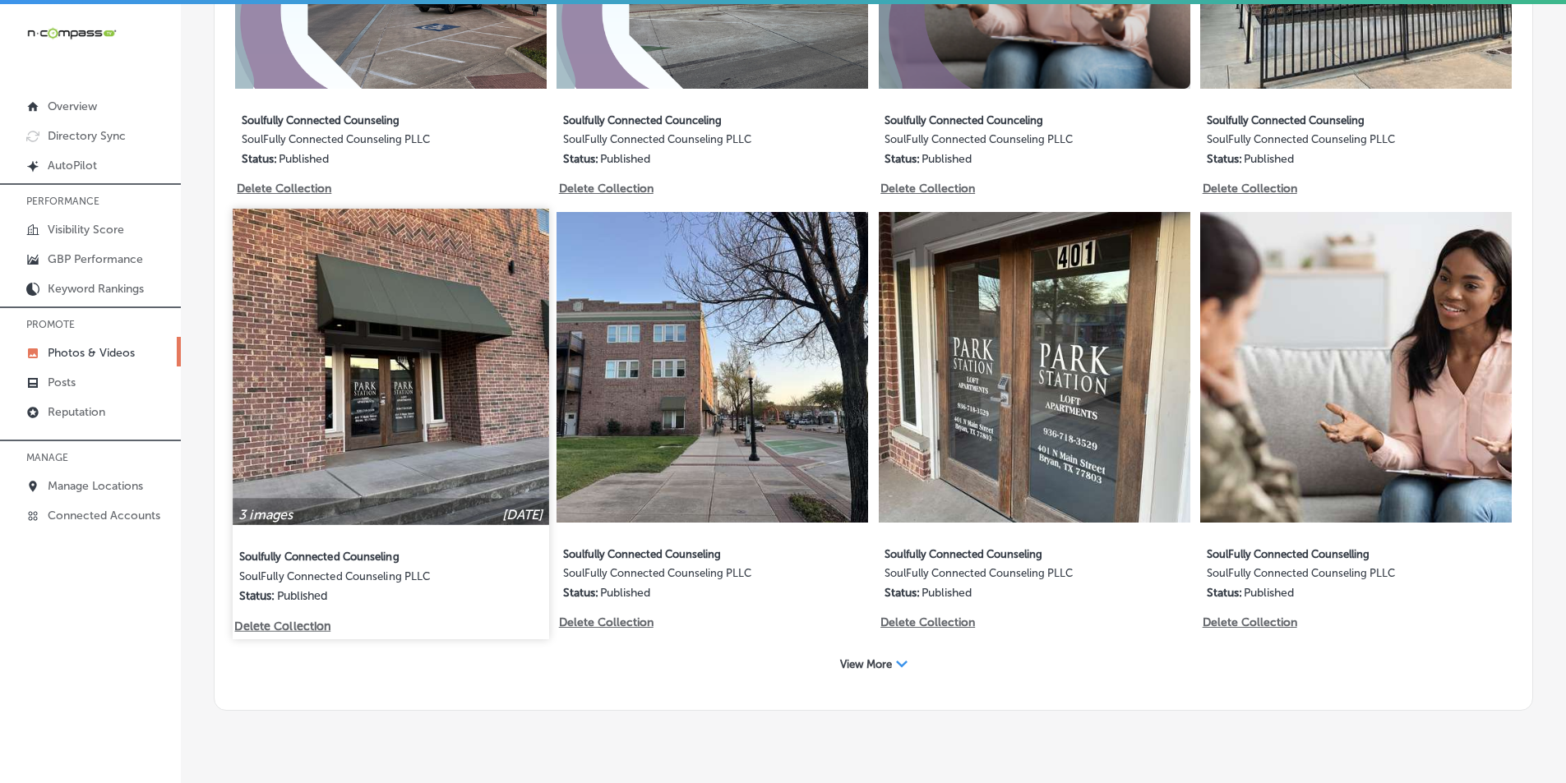
scroll to position [2484, 0]
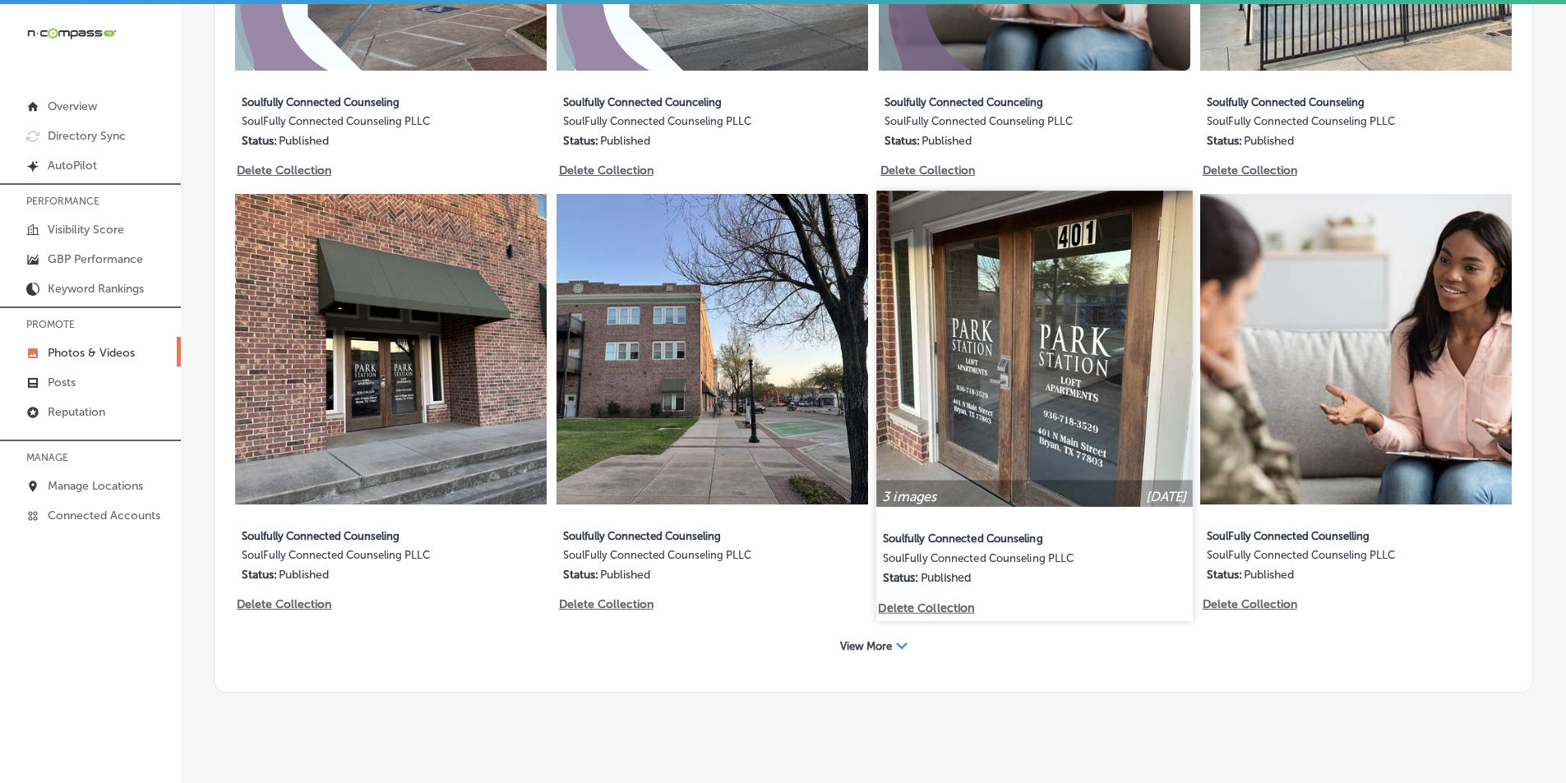
click at [914, 423] on img at bounding box center [1034, 349] width 316 height 316
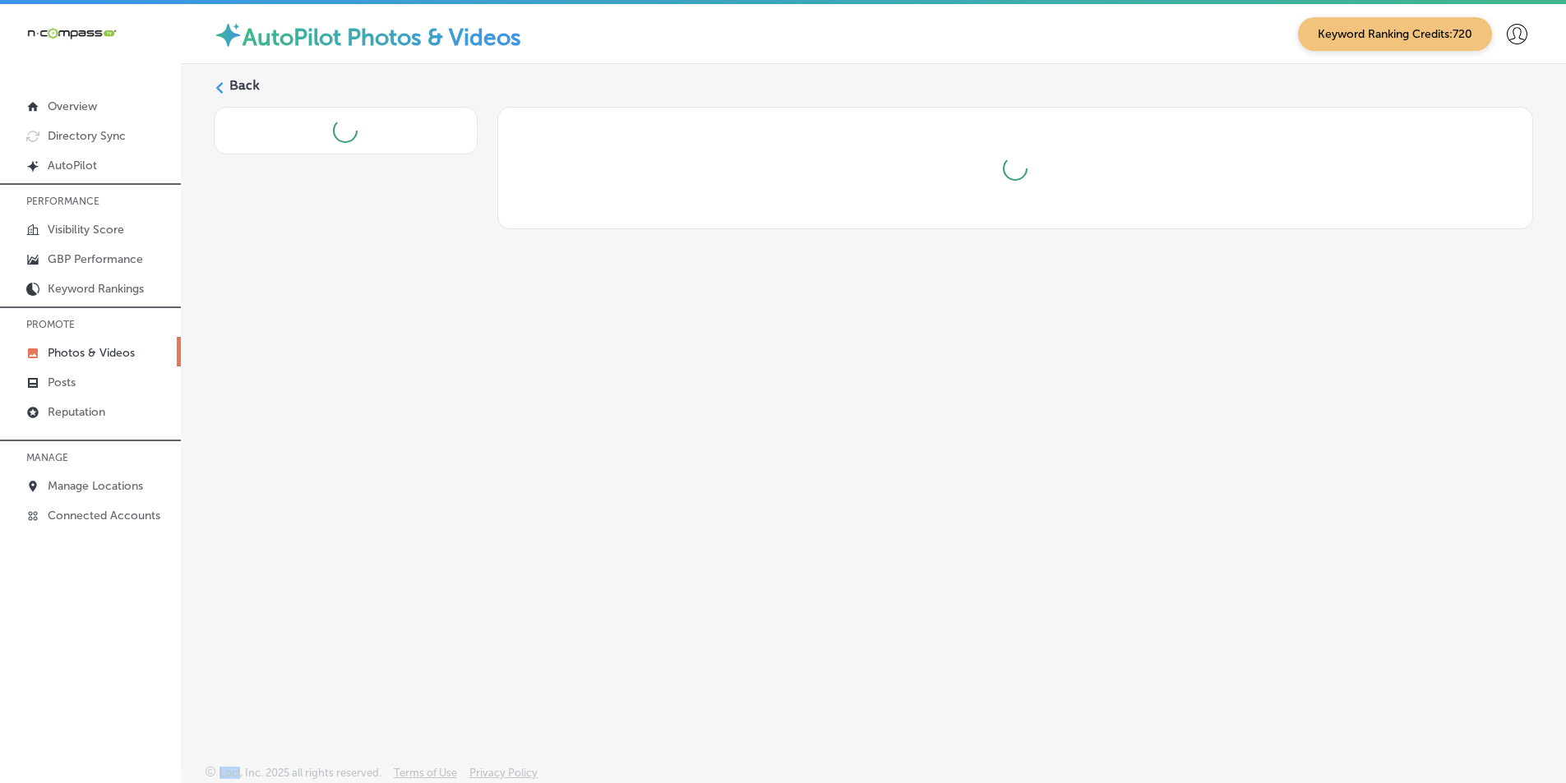
click at [914, 423] on div "Back" at bounding box center [873, 376] width 1385 height 624
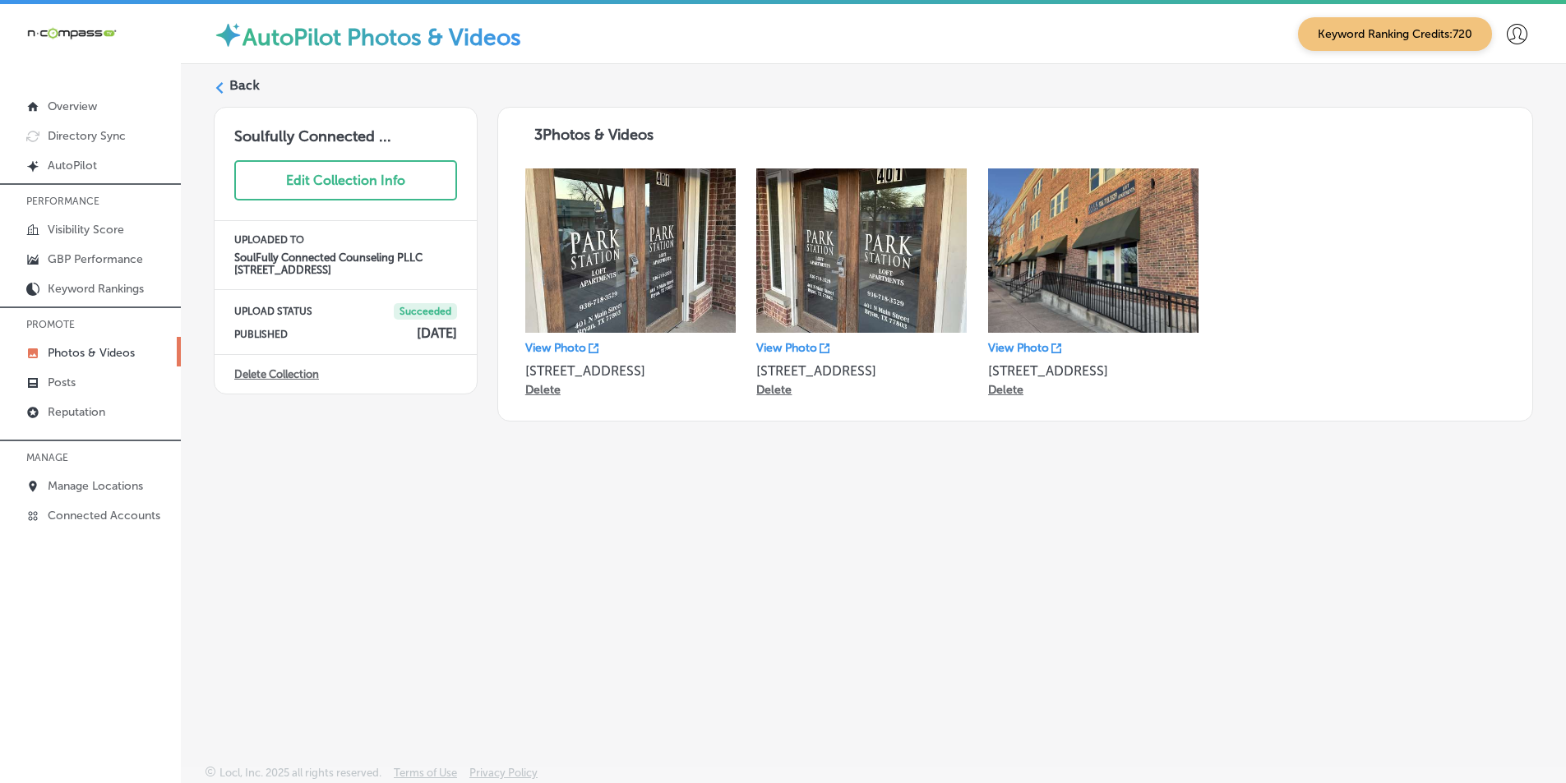
click at [234, 86] on label "Back" at bounding box center [244, 85] width 30 height 18
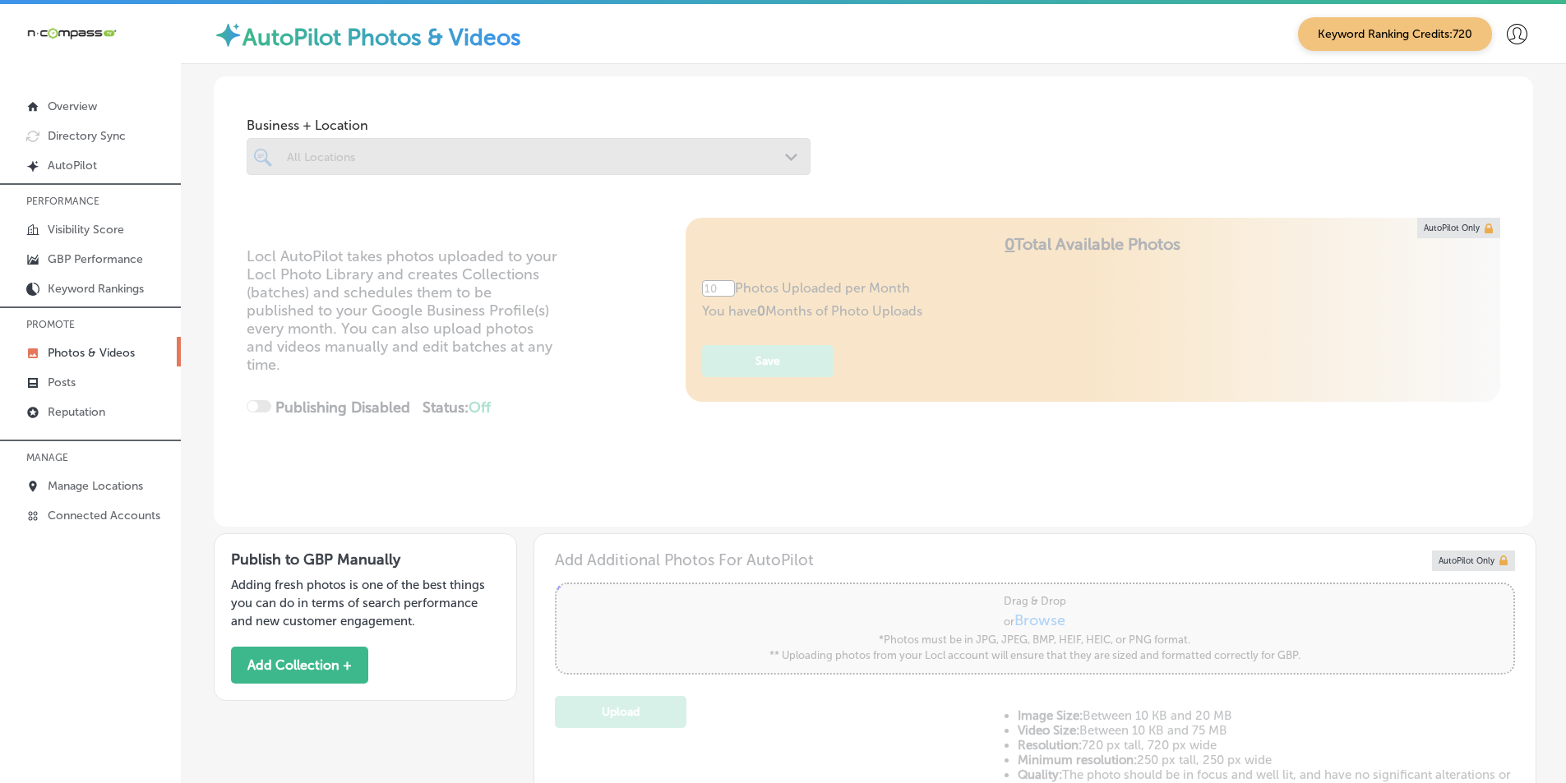
type input "5"
